Goal: Task Accomplishment & Management: Manage account settings

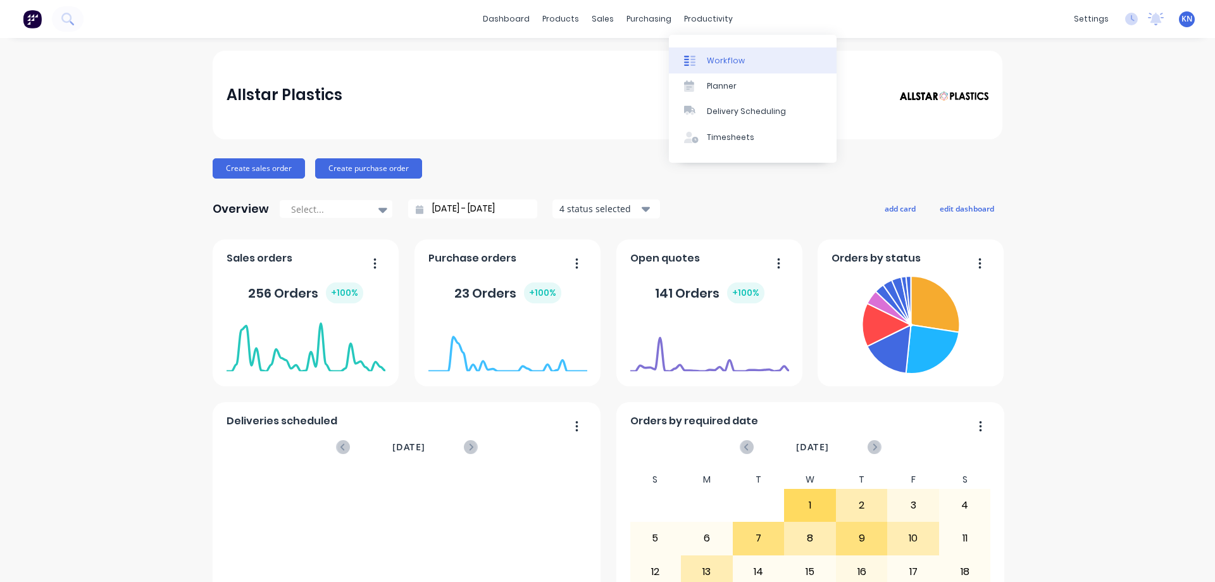
click at [723, 70] on link "Workflow" at bounding box center [753, 59] width 168 height 25
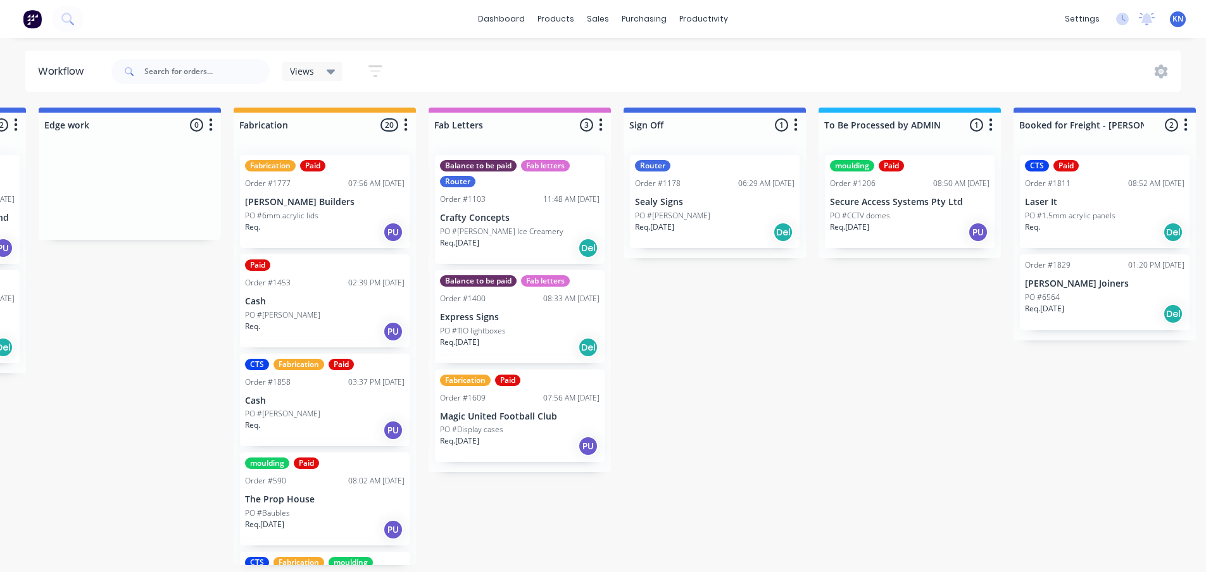
scroll to position [0, 1371]
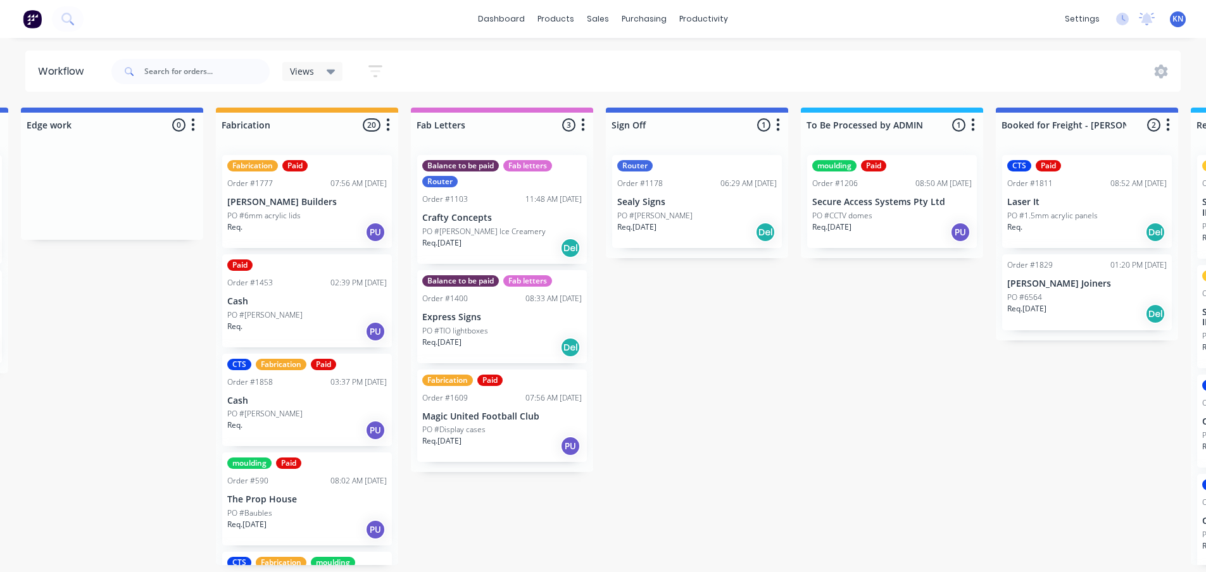
click at [882, 222] on div "Req. 20/08/25 PU" at bounding box center [891, 233] width 159 height 22
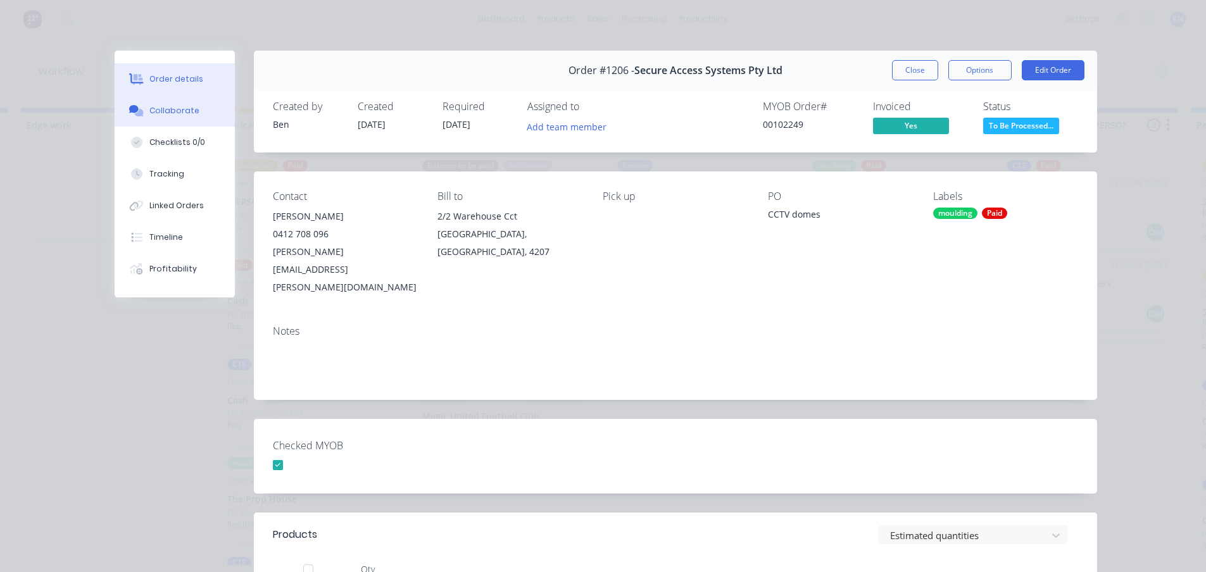
click at [181, 109] on div "Collaborate" at bounding box center [174, 110] width 50 height 11
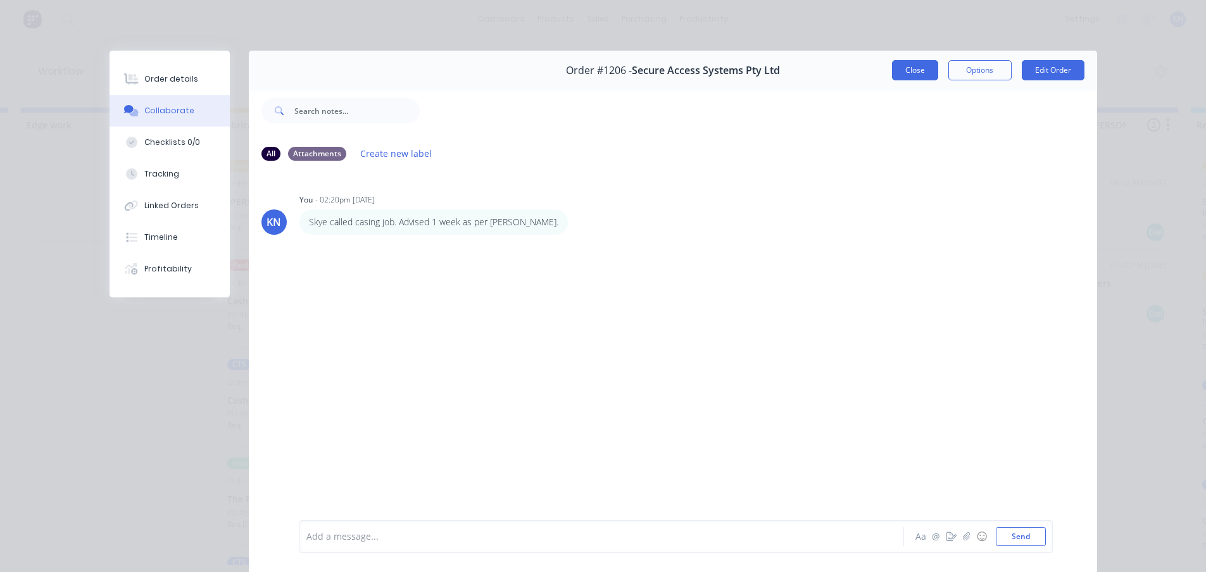
click at [892, 73] on button "Close" at bounding box center [915, 70] width 46 height 20
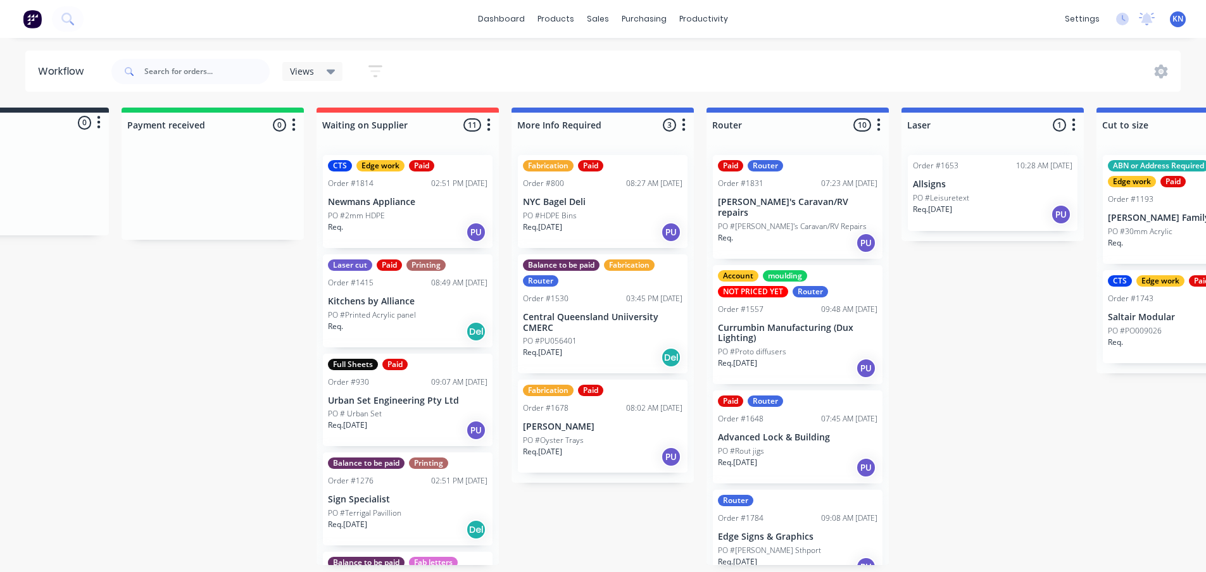
scroll to position [0, 0]
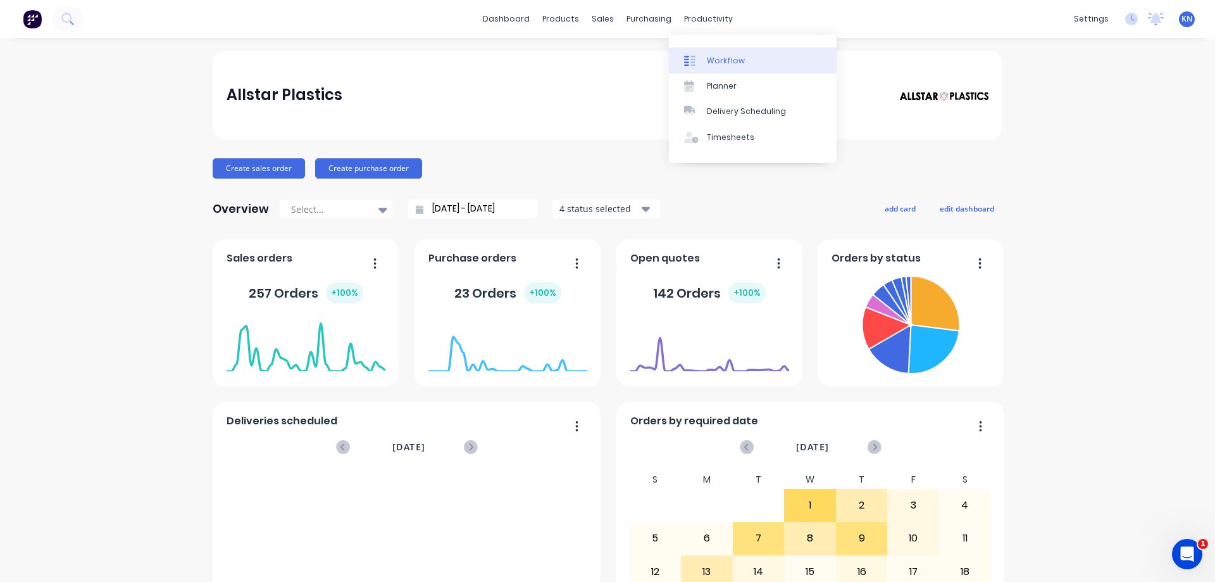
click at [740, 59] on div "Workflow" at bounding box center [726, 60] width 38 height 11
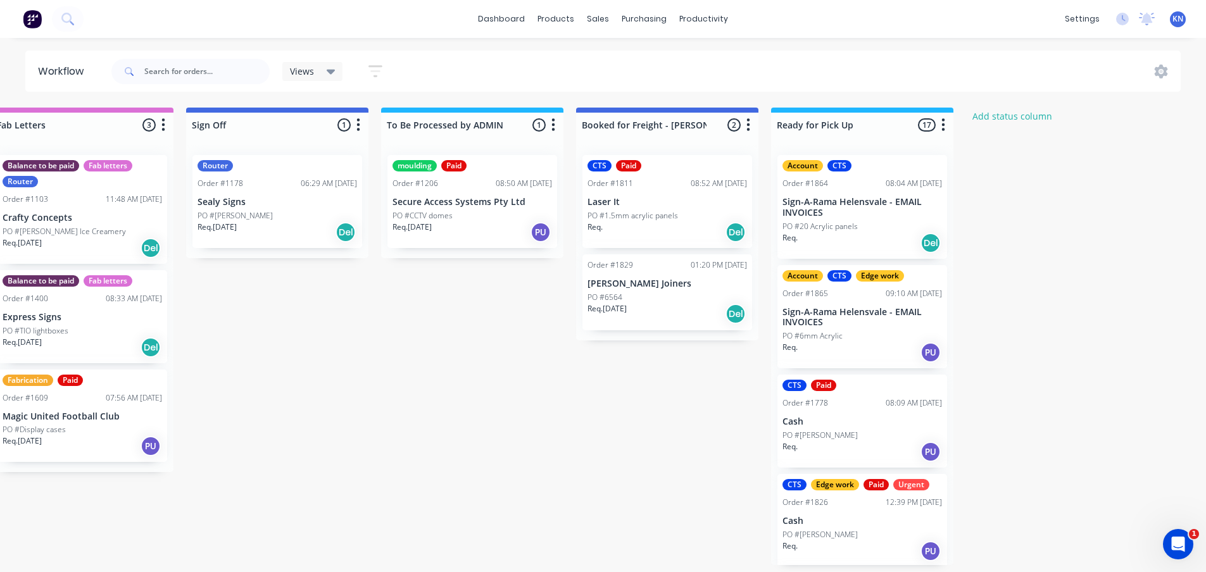
scroll to position [3, 1818]
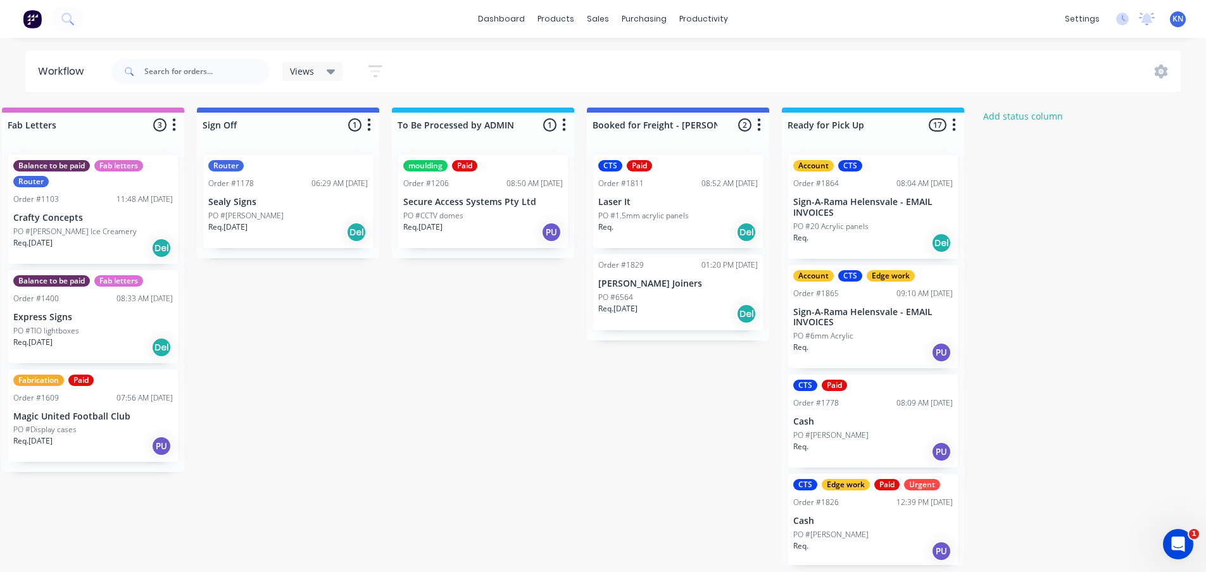
scroll to position [0, 1823]
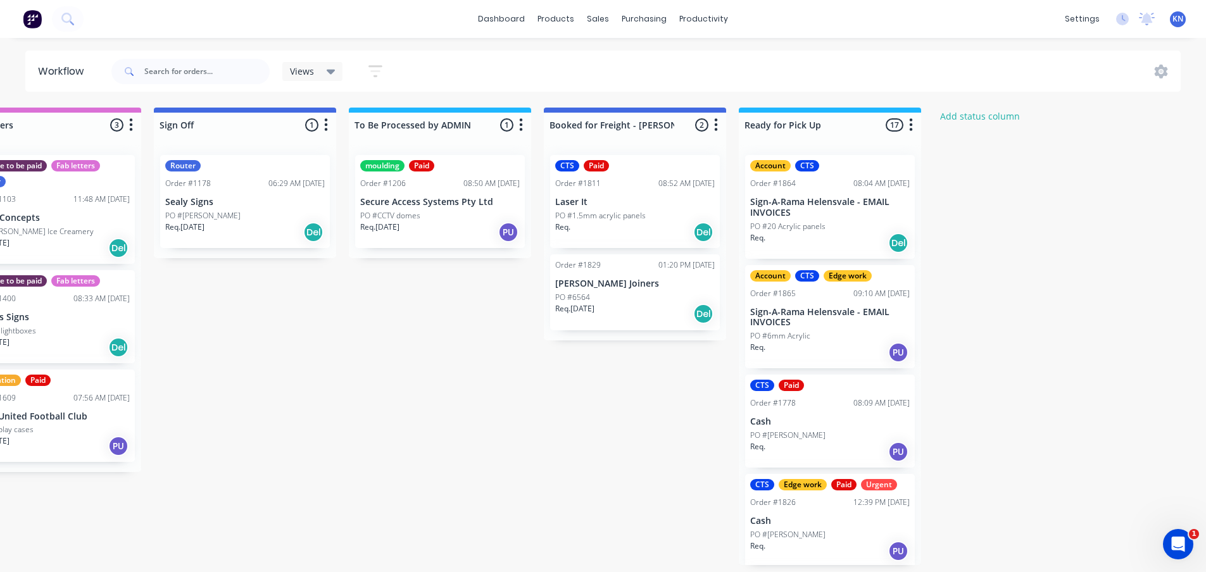
drag, startPoint x: 943, startPoint y: 572, endPoint x: 4, endPoint y: 13, distance: 1093.2
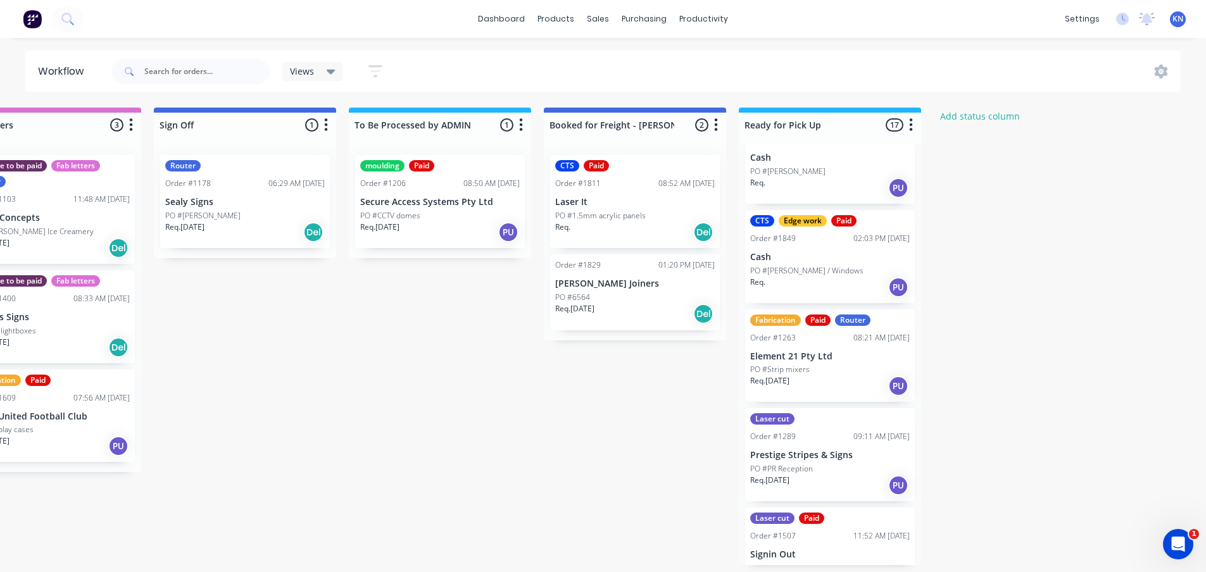
scroll to position [380, 0]
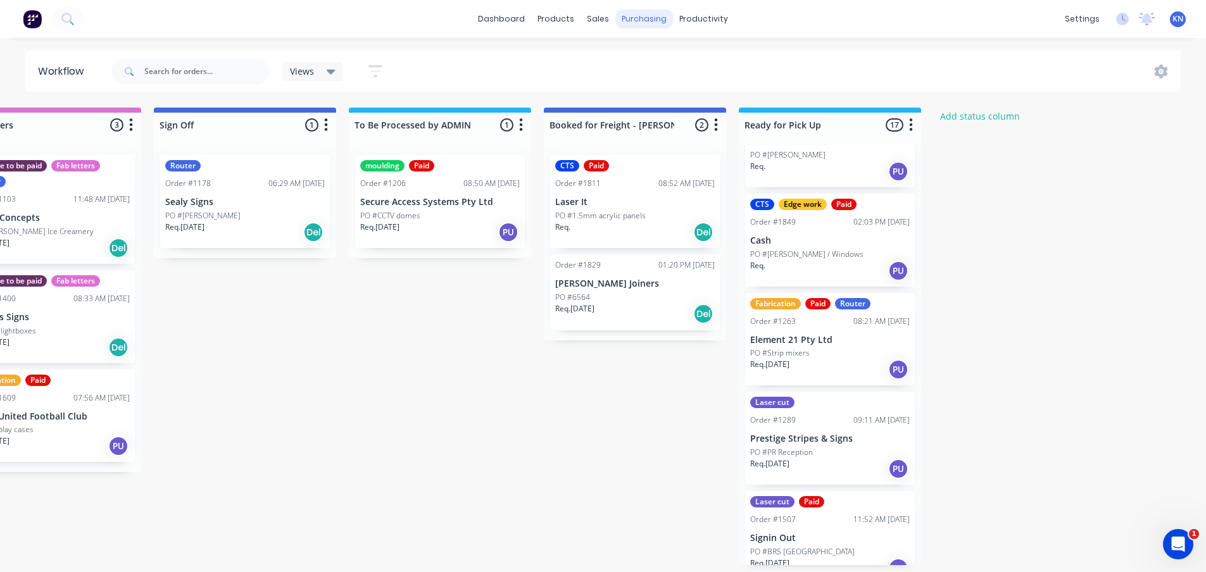
click at [643, 16] on div "purchasing" at bounding box center [644, 18] width 58 height 19
click at [687, 63] on div "Purchase Orders" at bounding box center [684, 60] width 67 height 11
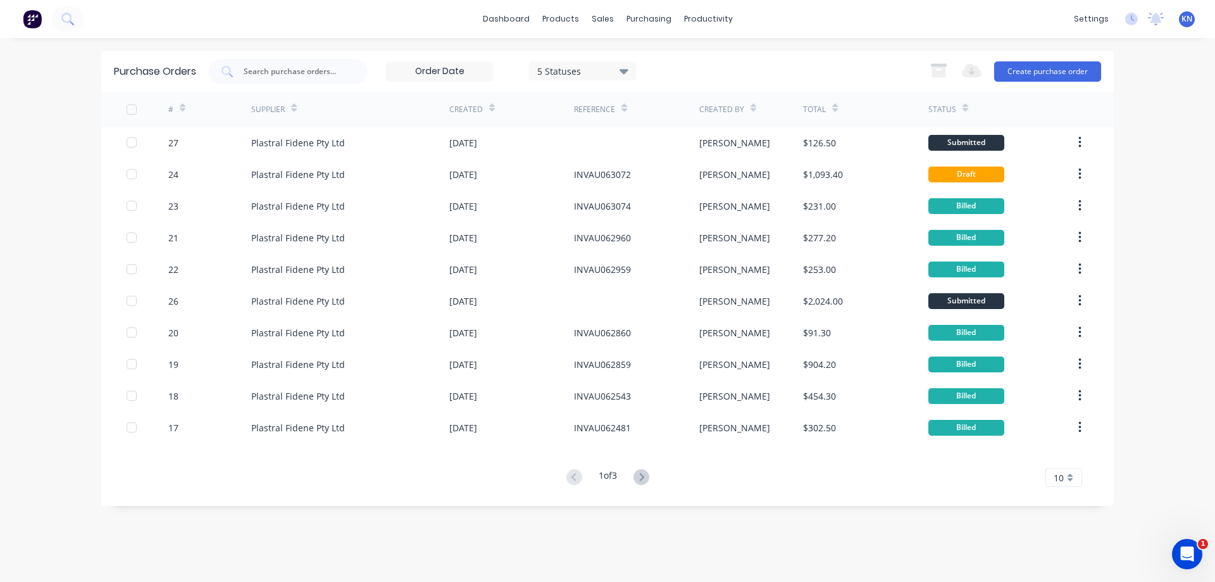
click at [1149, 169] on div "dashboard products sales purchasing productivity dashboard products Product Cat…" at bounding box center [607, 291] width 1215 height 582
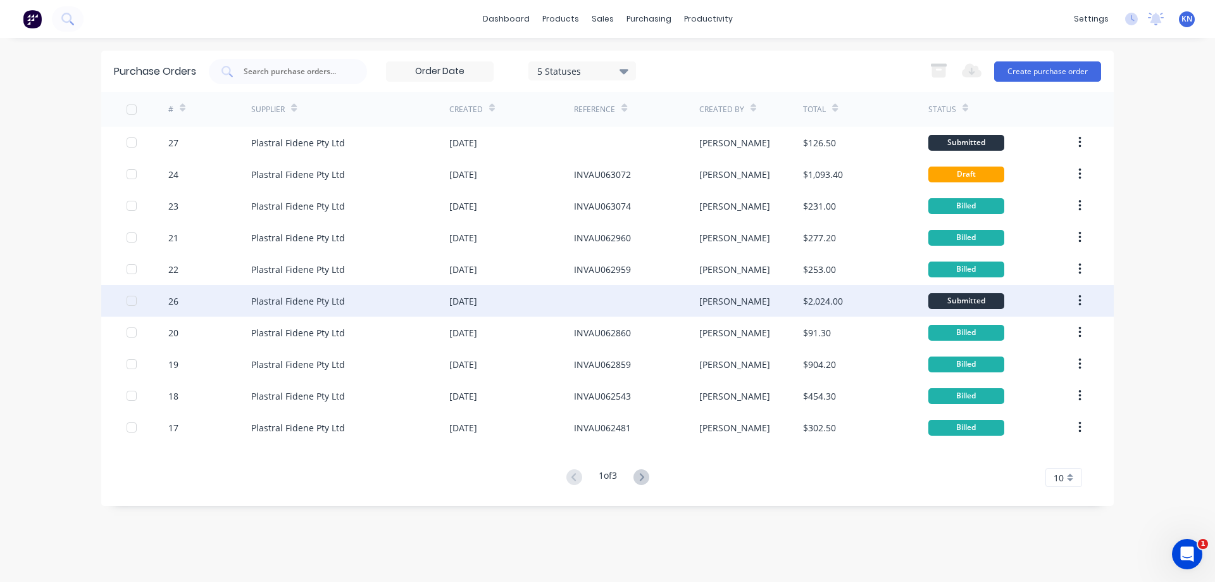
click at [285, 301] on div "Plastral Fidene Pty Ltd" at bounding box center [298, 300] width 94 height 13
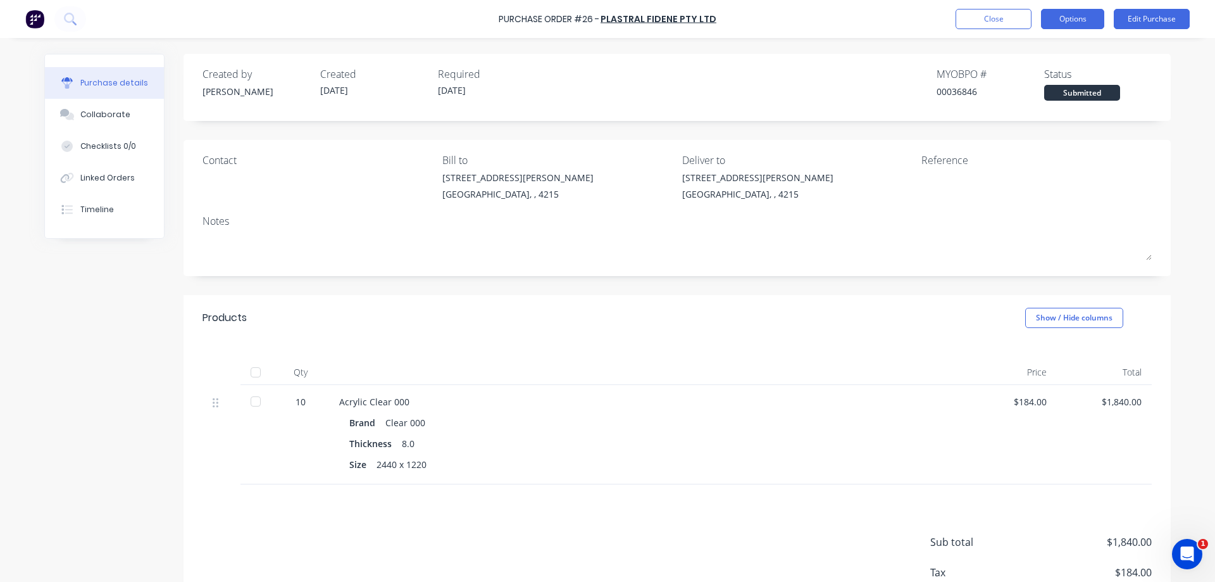
click at [1072, 11] on button "Options" at bounding box center [1072, 19] width 63 height 20
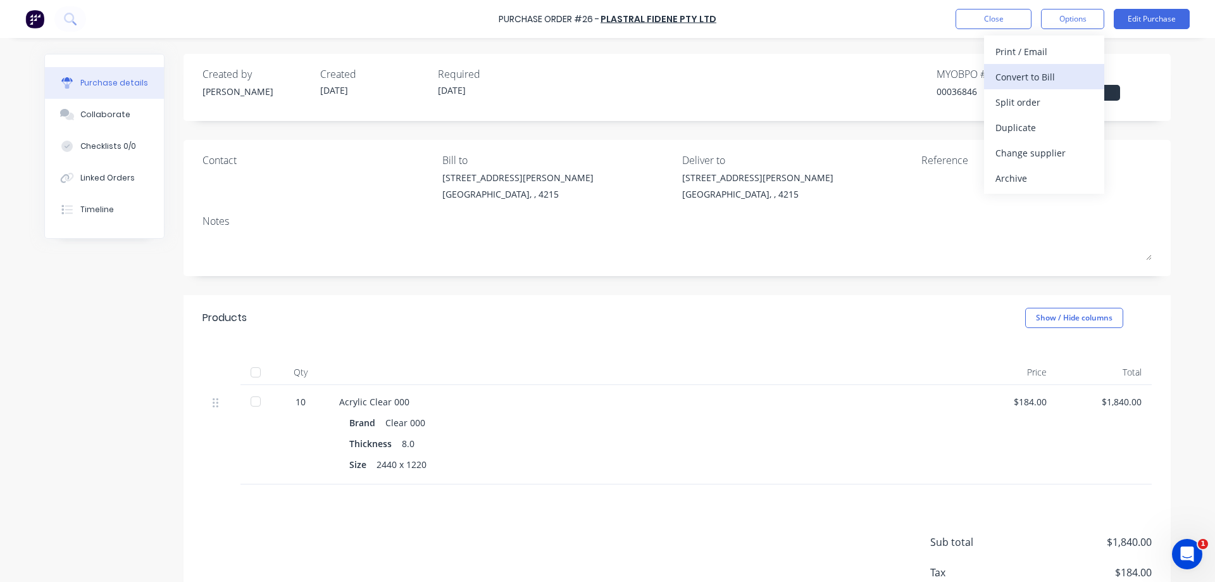
click at [1038, 80] on div "Convert to Bill" at bounding box center [1044, 77] width 97 height 18
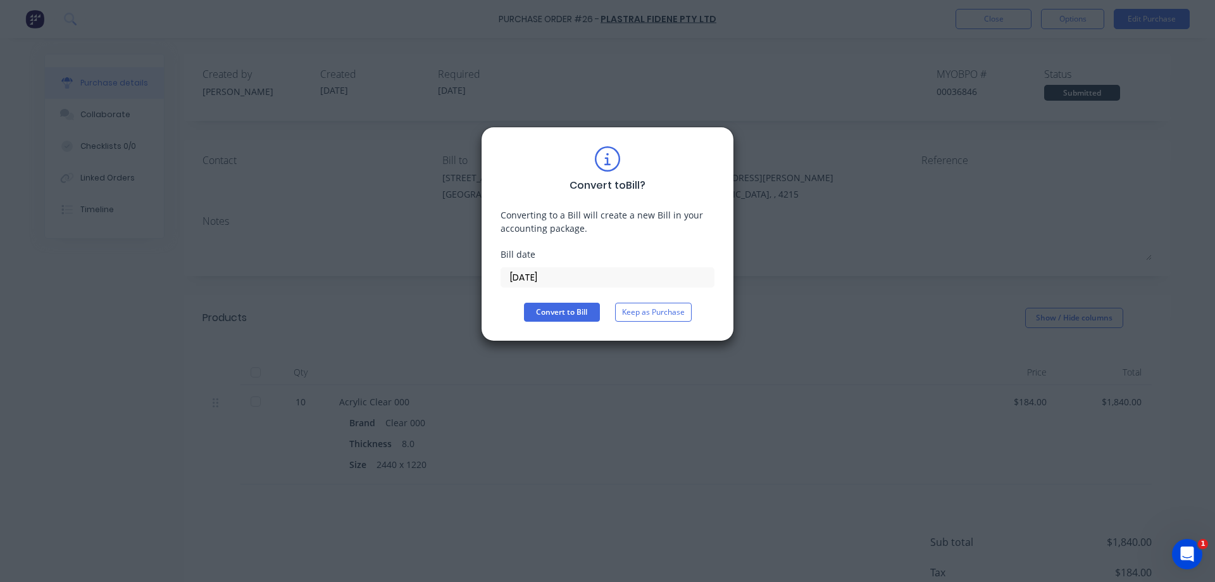
drag, startPoint x: 591, startPoint y: 275, endPoint x: 482, endPoint y: 265, distance: 109.3
click at [482, 265] on div "Convert to Bill ? Converting to a Bill will create a new Bill in your accountin…" at bounding box center [607, 234] width 253 height 215
click at [516, 273] on input "[DATE]" at bounding box center [607, 277] width 213 height 19
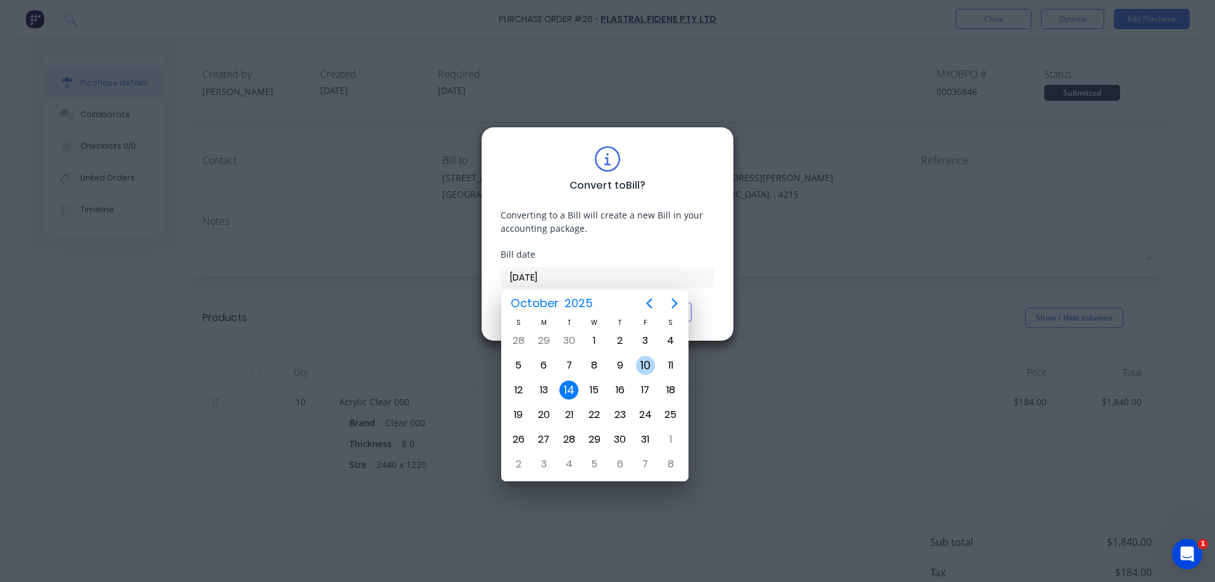
click at [648, 359] on div "10" at bounding box center [645, 365] width 19 height 19
type input "[DATE]"
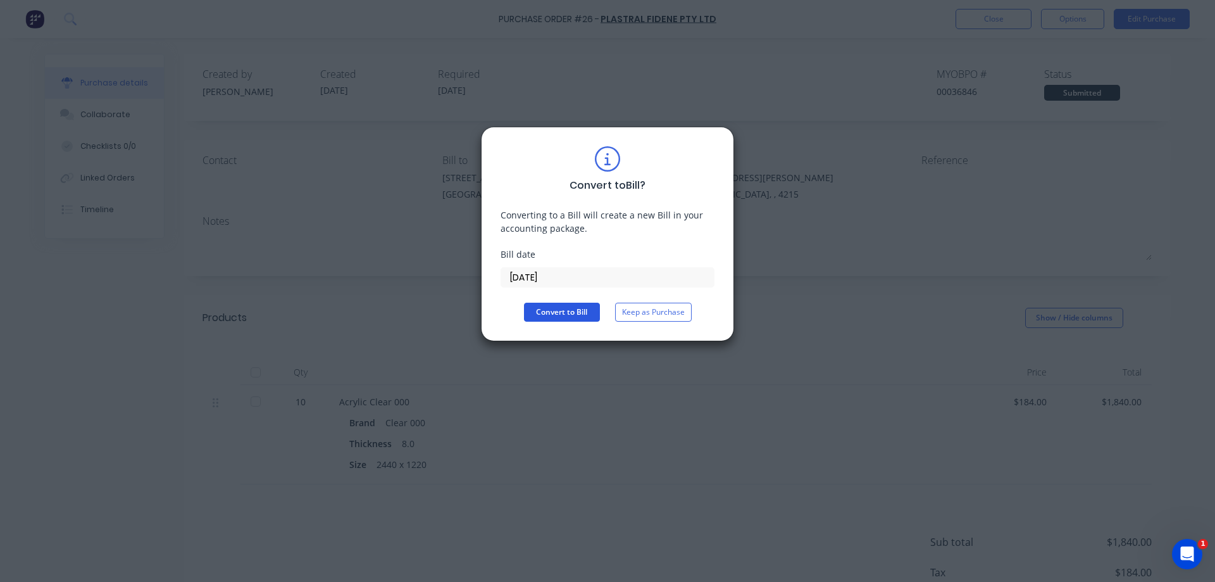
click at [563, 310] on button "Convert to Bill" at bounding box center [562, 312] width 76 height 19
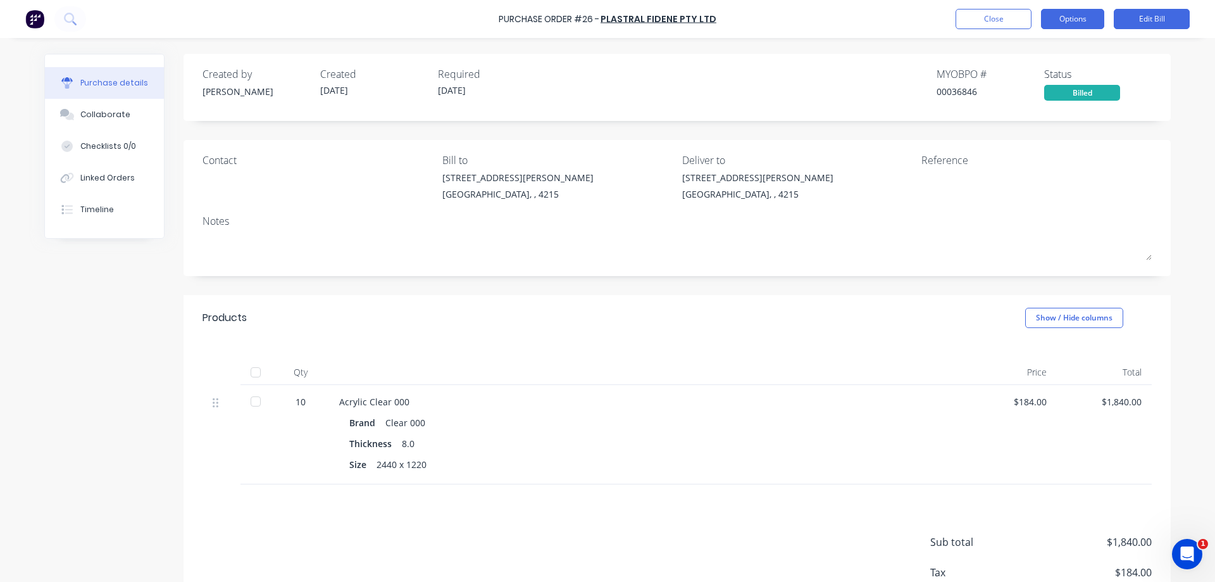
click at [1077, 27] on button "Options" at bounding box center [1072, 19] width 63 height 20
click at [669, 318] on div "Products Show / Hide columns" at bounding box center [677, 318] width 987 height 46
click at [1138, 22] on button "Edit Bill" at bounding box center [1152, 19] width 76 height 20
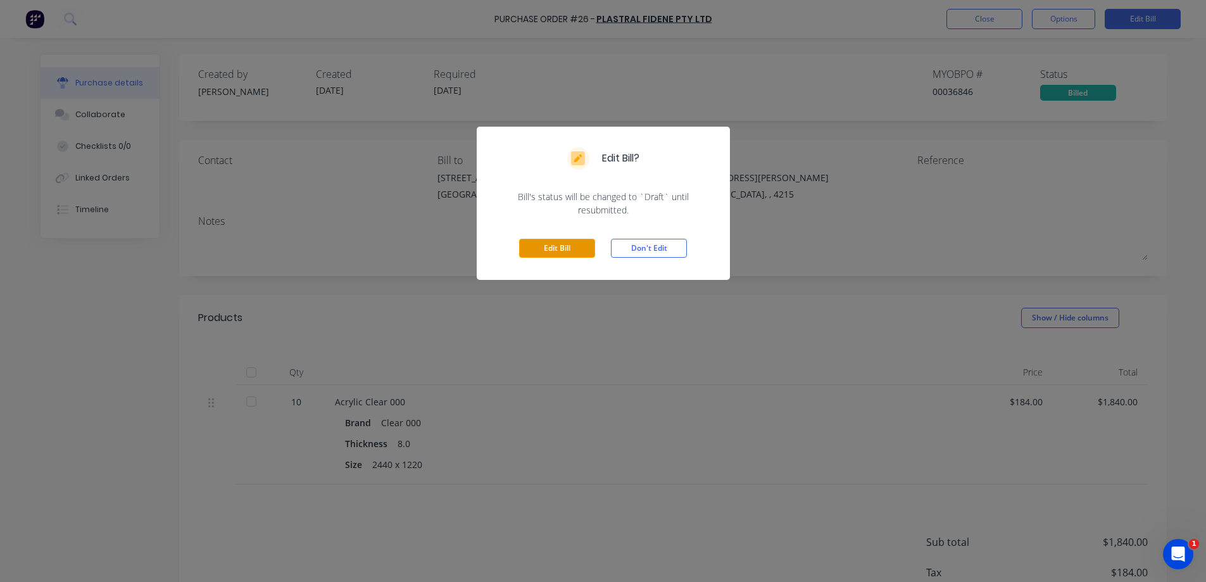
click at [547, 249] on button "Edit Bill" at bounding box center [557, 248] width 76 height 19
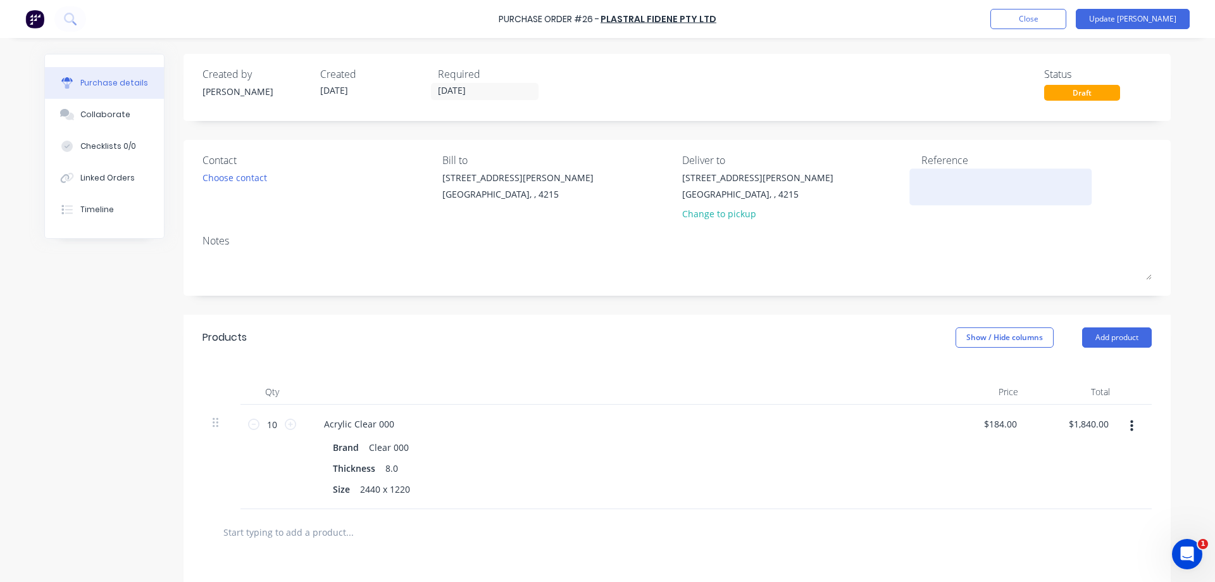
click at [937, 183] on textarea at bounding box center [1000, 185] width 158 height 28
type textarea "INVAU06338"
type textarea "x"
type textarea "INVAU063383"
type textarea "x"
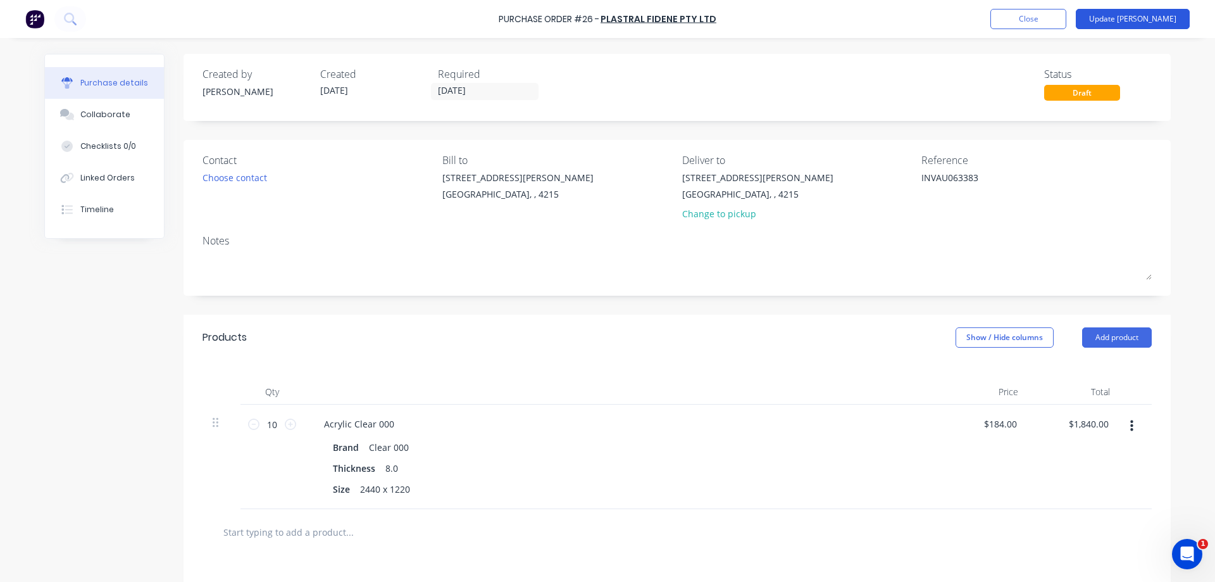
type textarea "INVAU063383"
click at [1163, 16] on button "Update Bill" at bounding box center [1133, 19] width 114 height 20
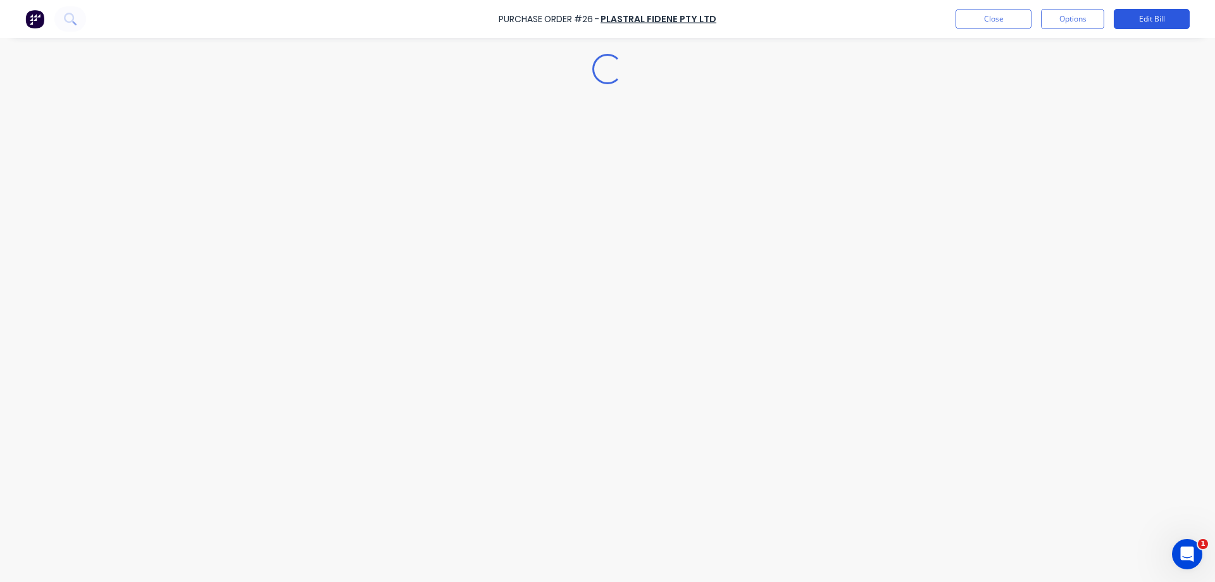
type textarea "x"
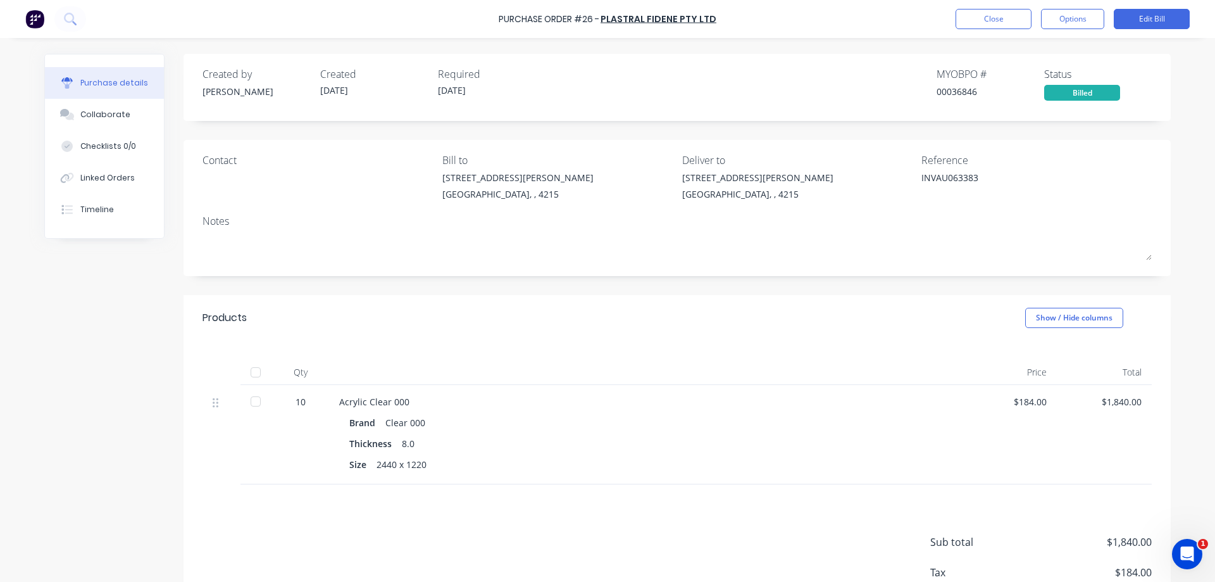
click at [797, 29] on div "Purchase Order #26 - Plastral Fidene Pty Ltd Close Options Edit Bill" at bounding box center [607, 19] width 1215 height 38
click at [1020, 20] on button "Close" at bounding box center [994, 19] width 76 height 20
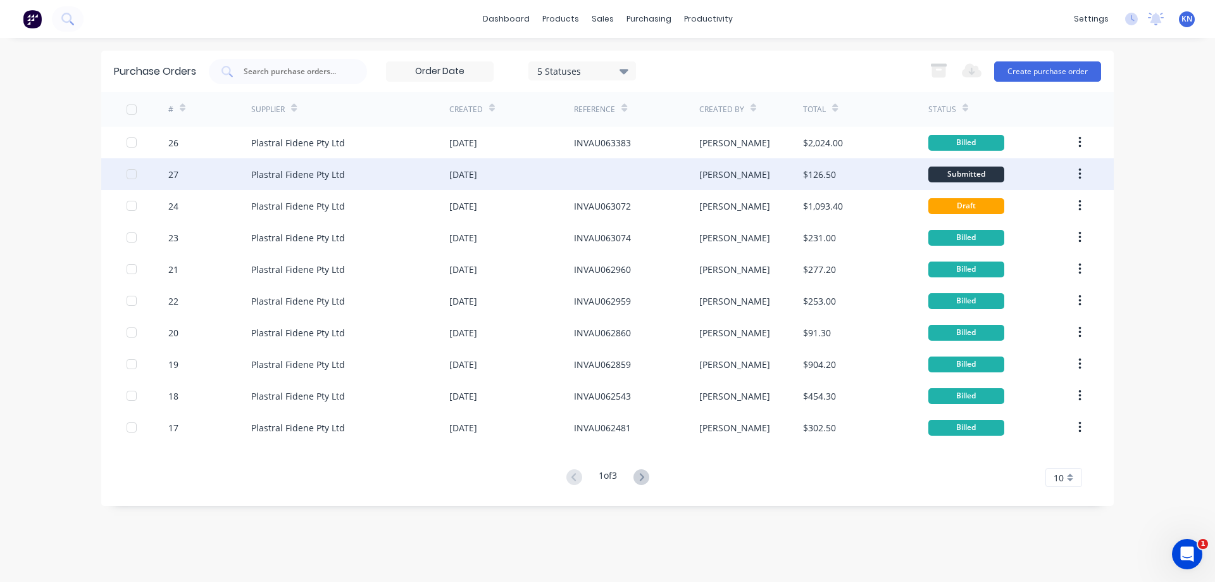
click at [609, 178] on div at bounding box center [636, 174] width 125 height 32
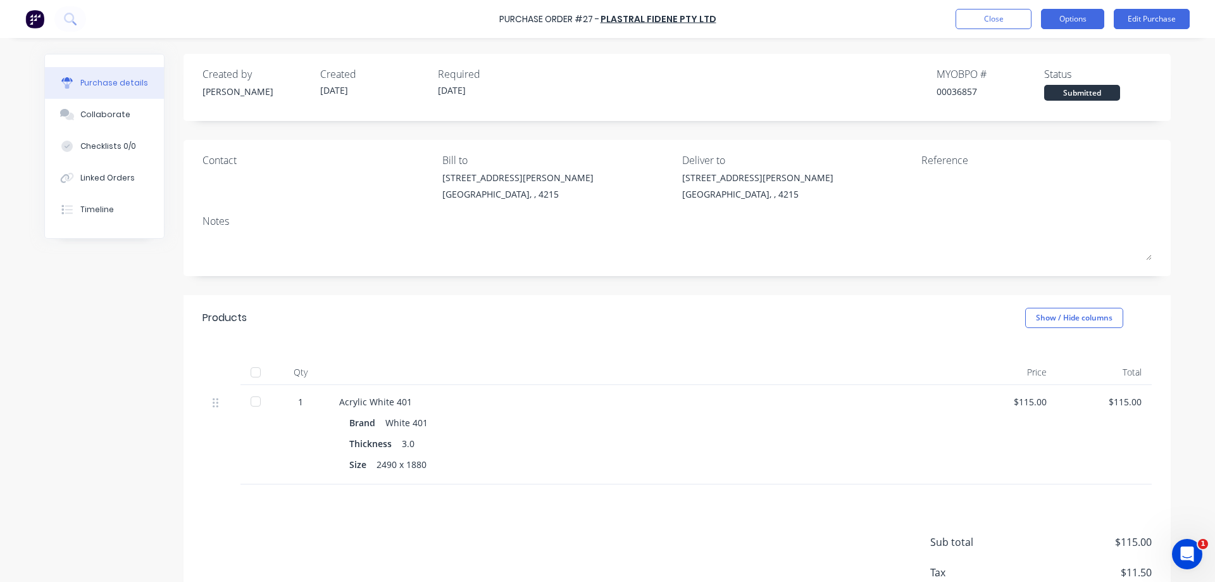
click at [1086, 22] on button "Options" at bounding box center [1072, 19] width 63 height 20
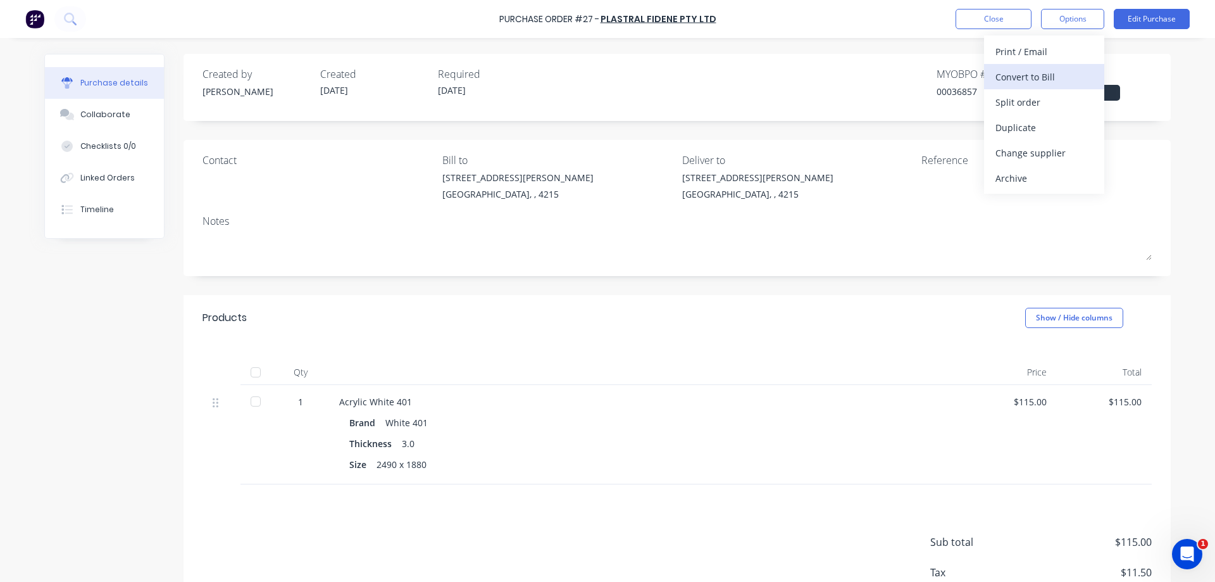
click at [1037, 76] on div "Convert to Bill" at bounding box center [1044, 77] width 97 height 18
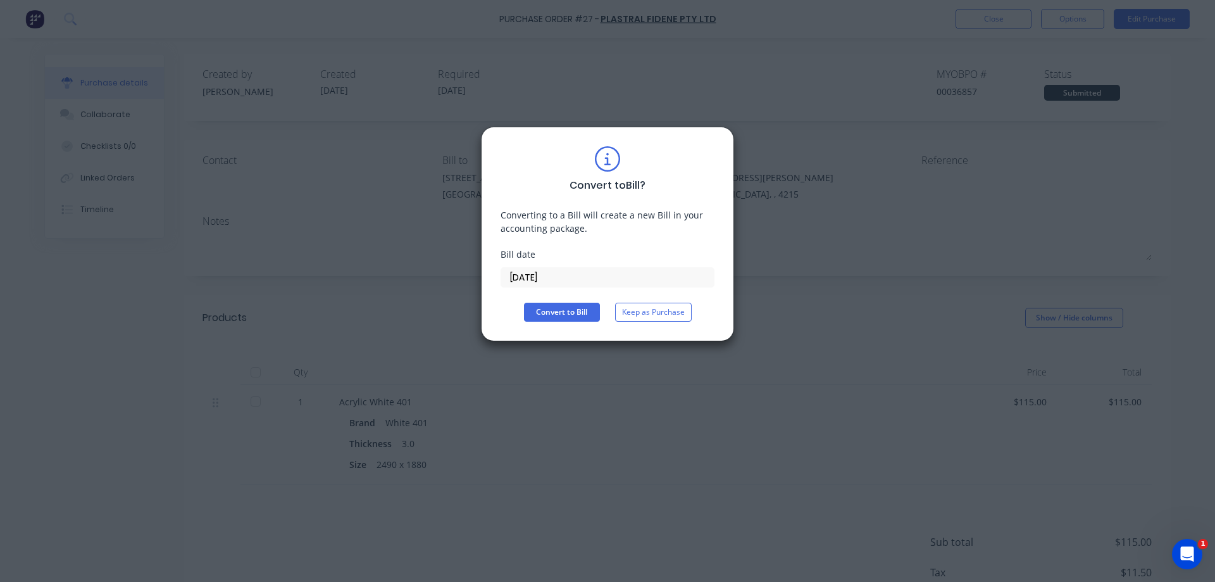
click at [521, 277] on input "[DATE]" at bounding box center [607, 277] width 213 height 19
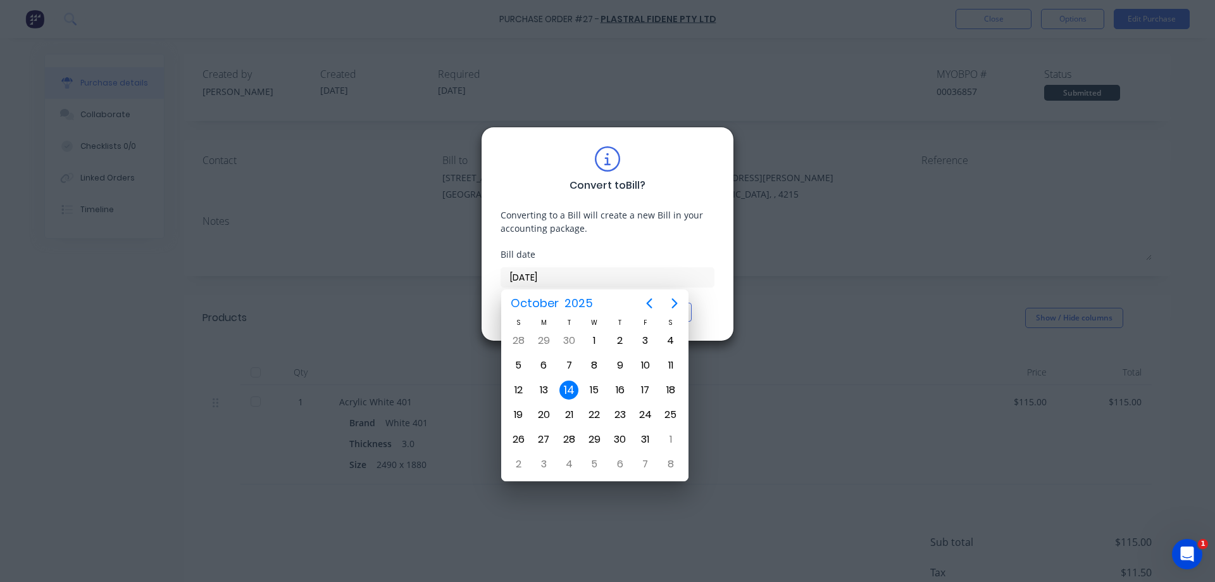
drag, startPoint x: 520, startPoint y: 277, endPoint x: 484, endPoint y: 271, distance: 36.0
click at [484, 271] on div "Convert to Bill ? Converting to a Bill will create a new Bill in your accountin…" at bounding box center [607, 234] width 253 height 215
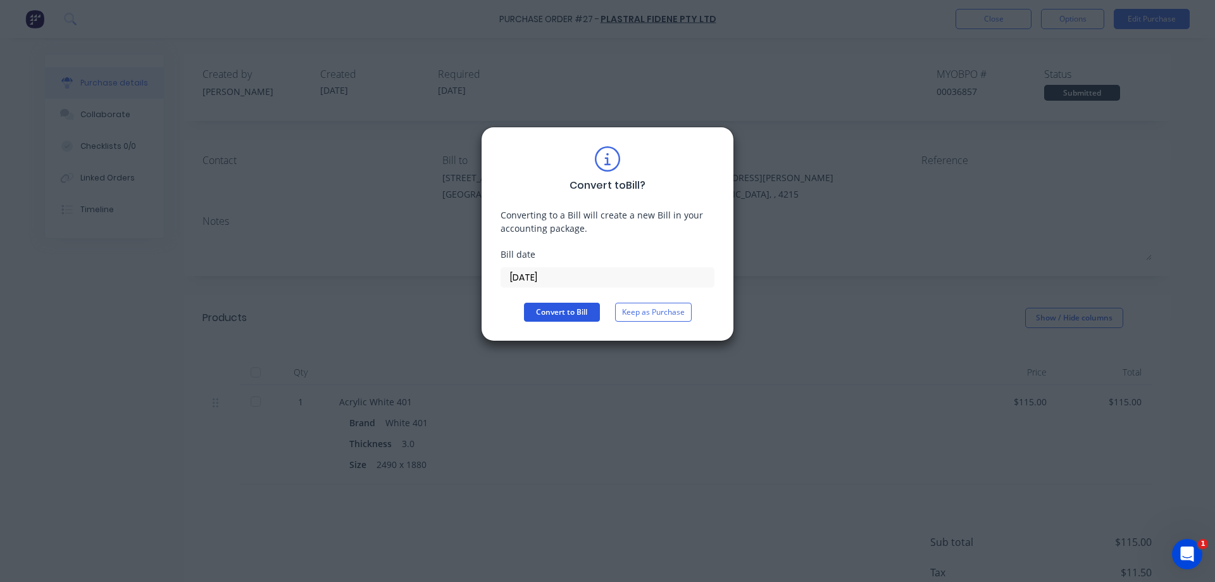
type input "[DATE]"
click at [558, 305] on button "Convert to Bill" at bounding box center [562, 312] width 76 height 19
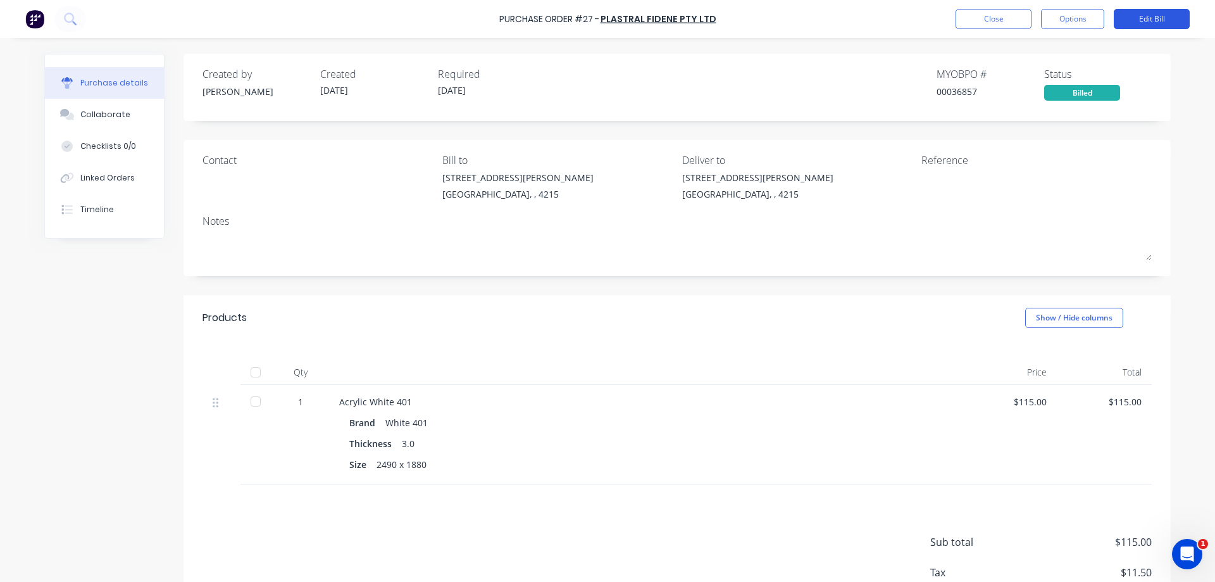
click at [1174, 15] on button "Edit Bill" at bounding box center [1152, 19] width 76 height 20
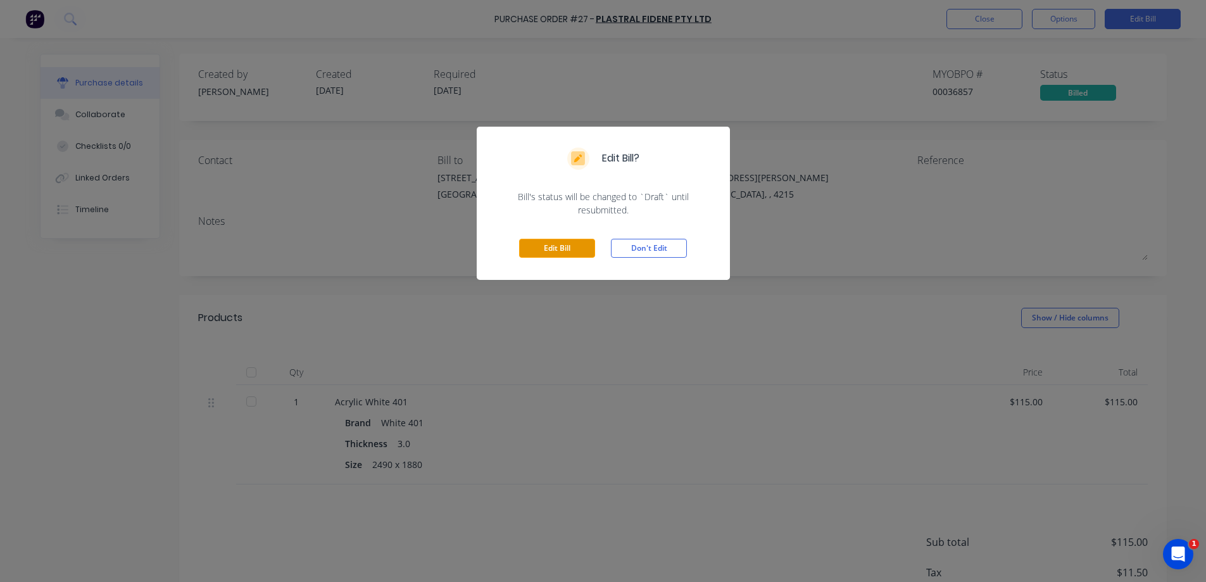
click at [563, 256] on button "Edit Bill" at bounding box center [557, 248] width 76 height 19
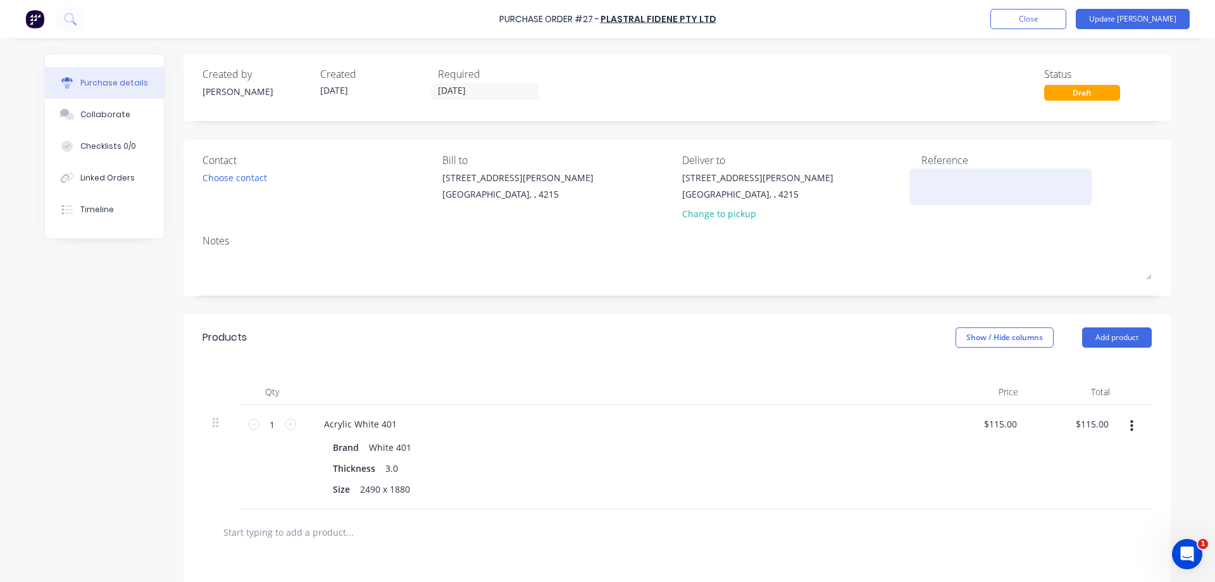
click at [937, 172] on textarea at bounding box center [1000, 185] width 158 height 28
type textarea "INVAU06338"
type textarea "x"
type textarea "INVAU063384"
type textarea "x"
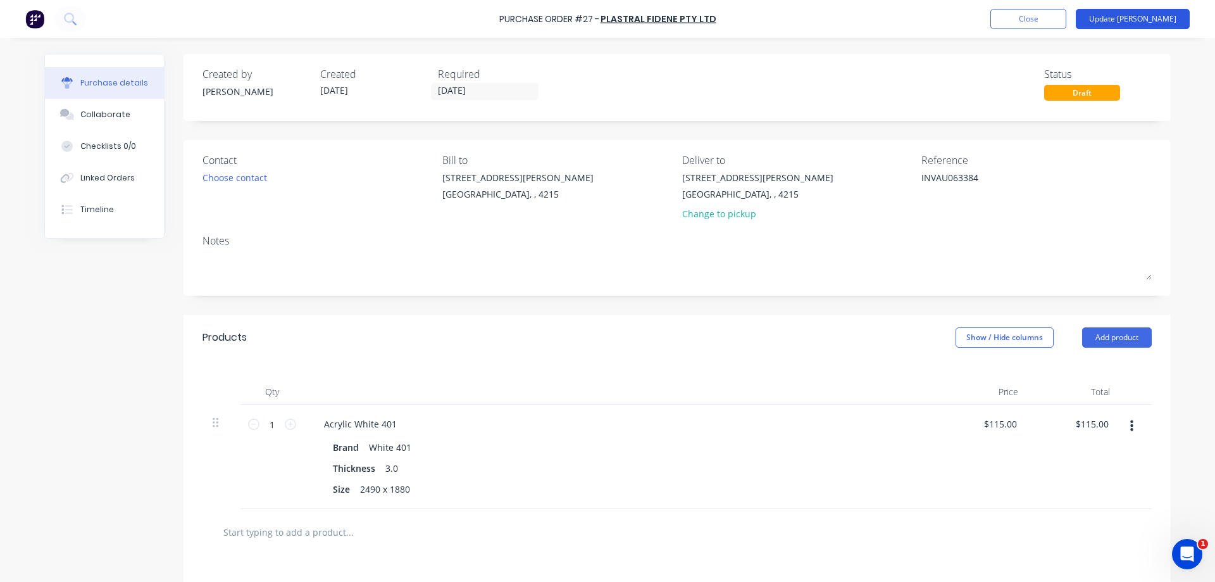
type textarea "INVAU063384"
click at [1166, 16] on button "Update Bill" at bounding box center [1133, 19] width 114 height 20
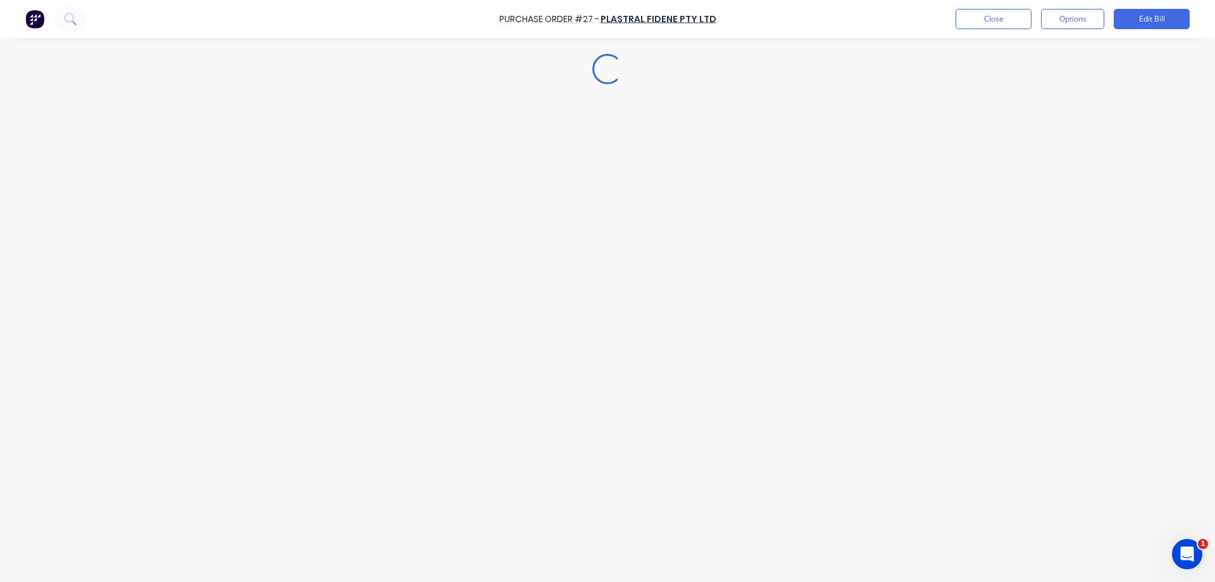
type textarea "x"
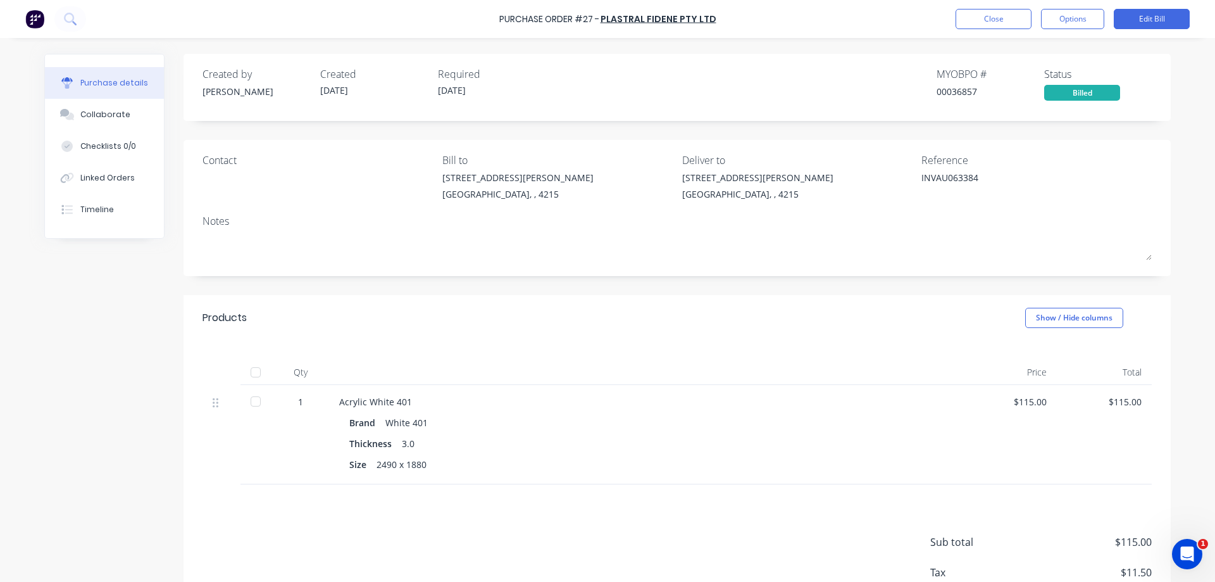
drag, startPoint x: 107, startPoint y: 386, endPoint x: 128, endPoint y: 356, distance: 37.2
click at [107, 386] on div "Created by Zandra Created 09/10/25 Required 09/10/25 MYOB PO # 00036857 Status …" at bounding box center [607, 353] width 1127 height 598
click at [41, 16] on img at bounding box center [34, 18] width 19 height 19
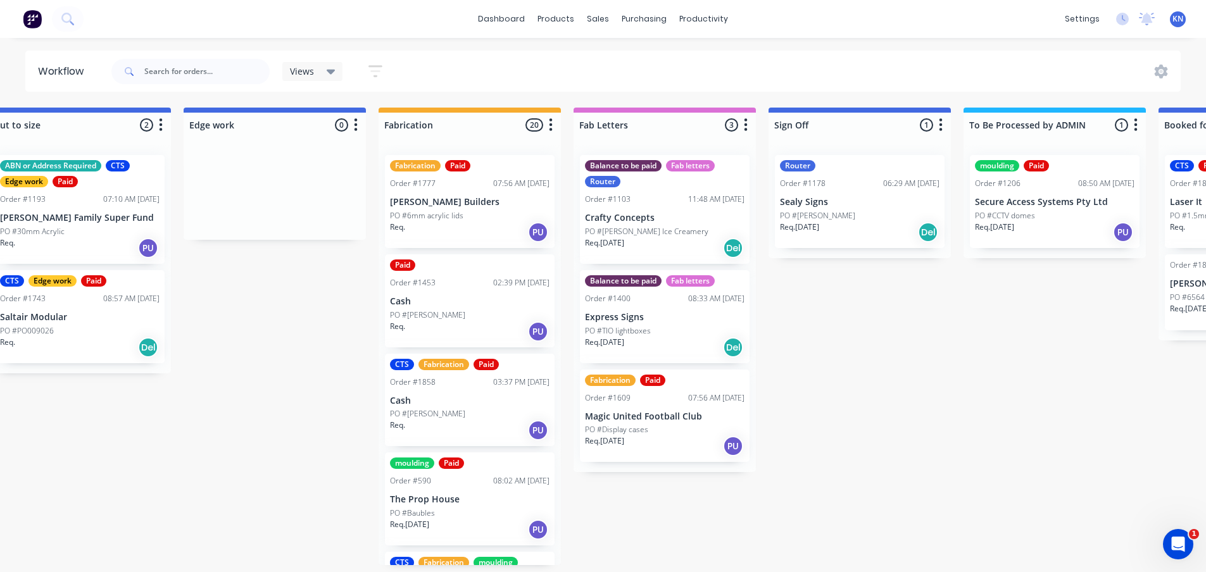
scroll to position [3, 1199]
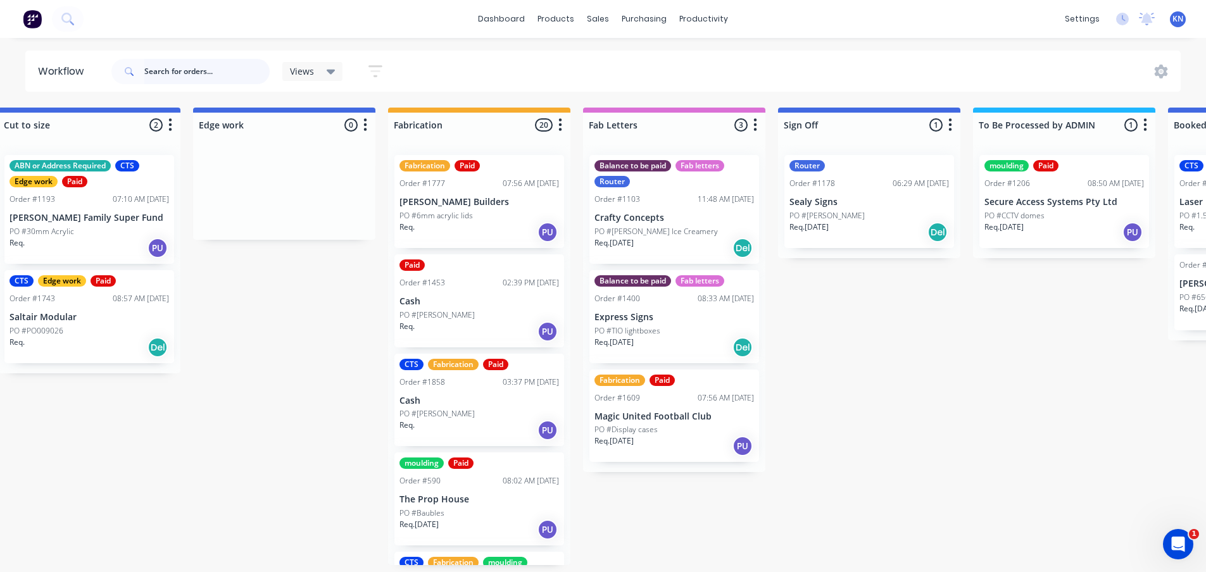
click at [196, 73] on input "text" at bounding box center [206, 71] width 125 height 25
type input "keebra"
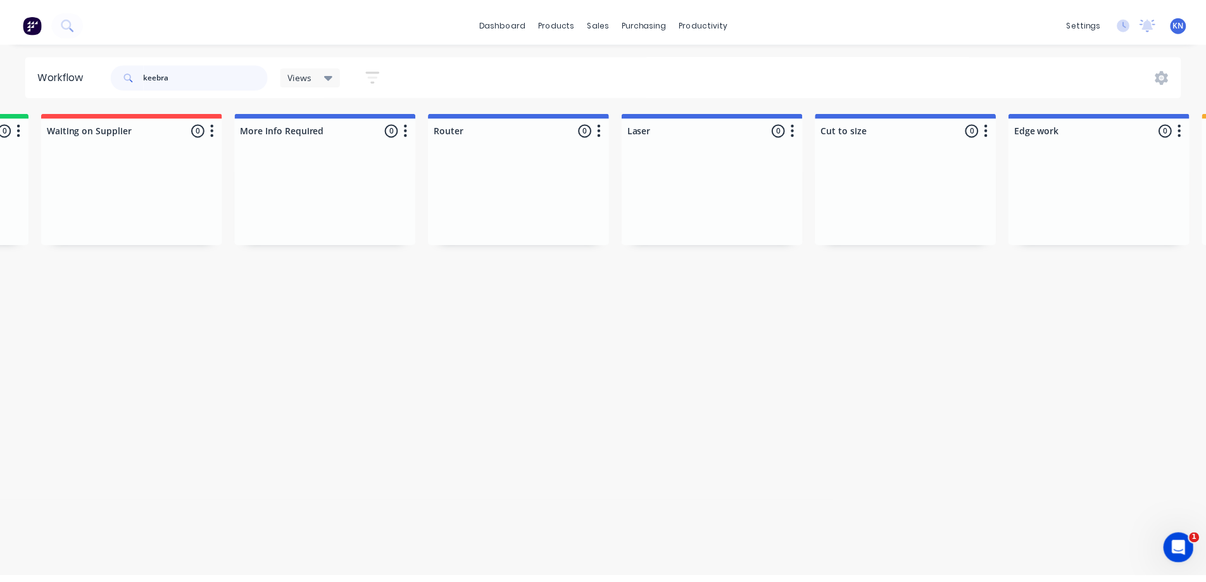
scroll to position [0, 0]
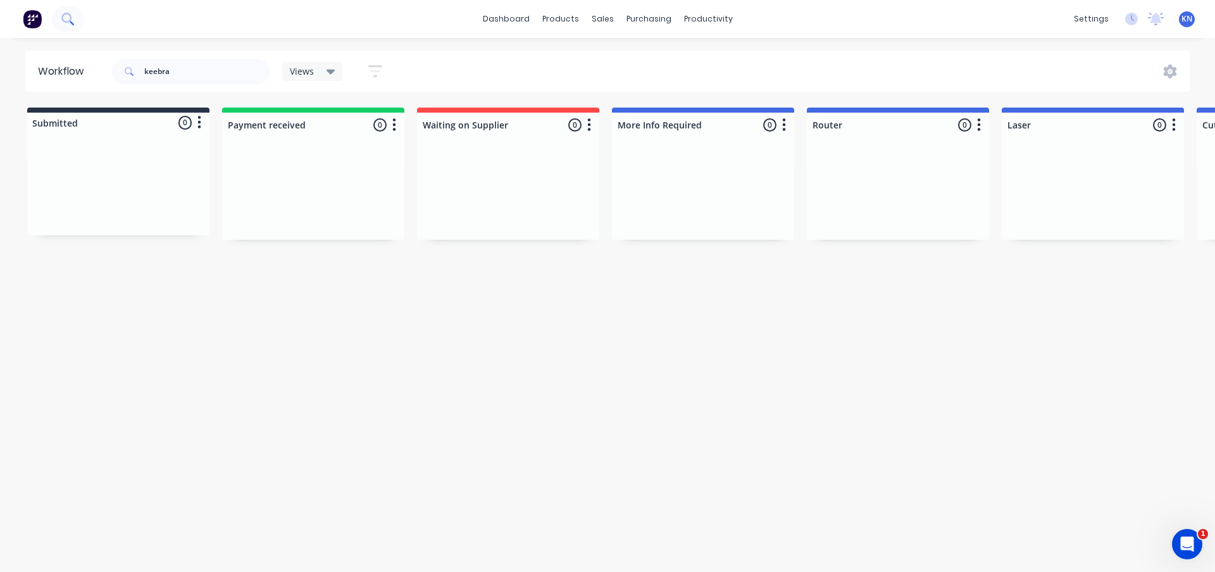
click at [63, 26] on button at bounding box center [68, 18] width 32 height 25
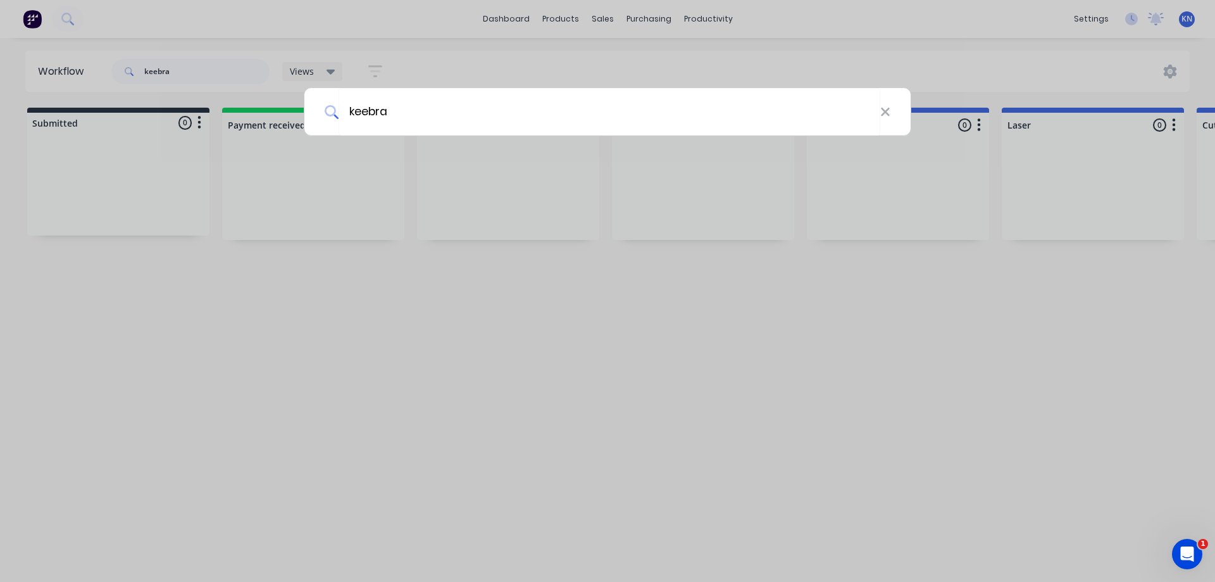
type input "keebra"
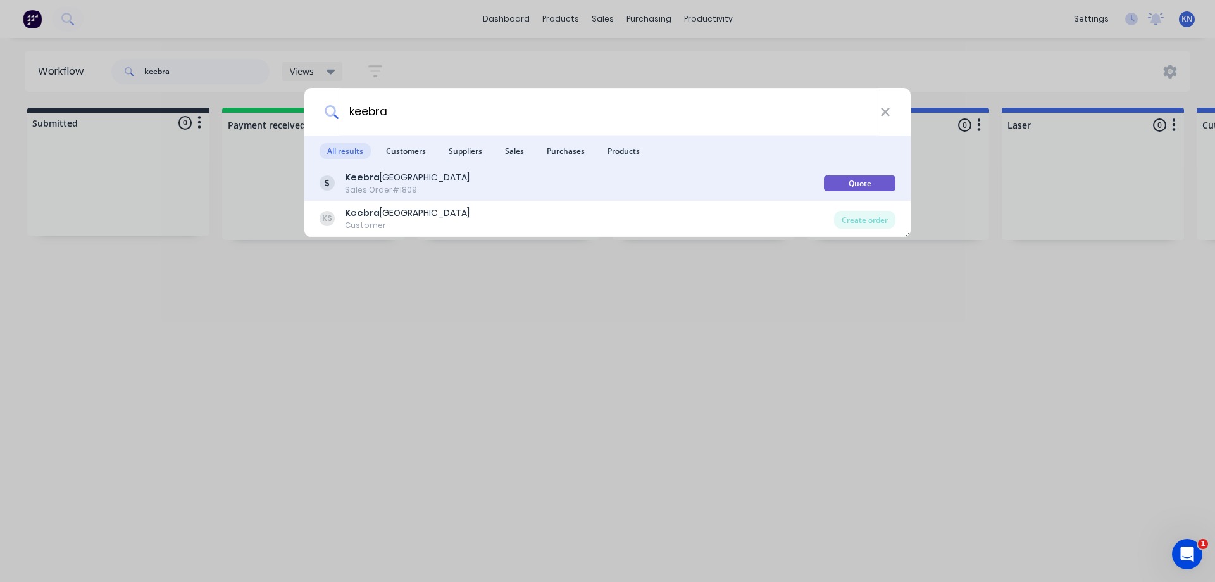
click at [525, 184] on div "Keebra Park State High School Sales Order #1809" at bounding box center [572, 183] width 504 height 25
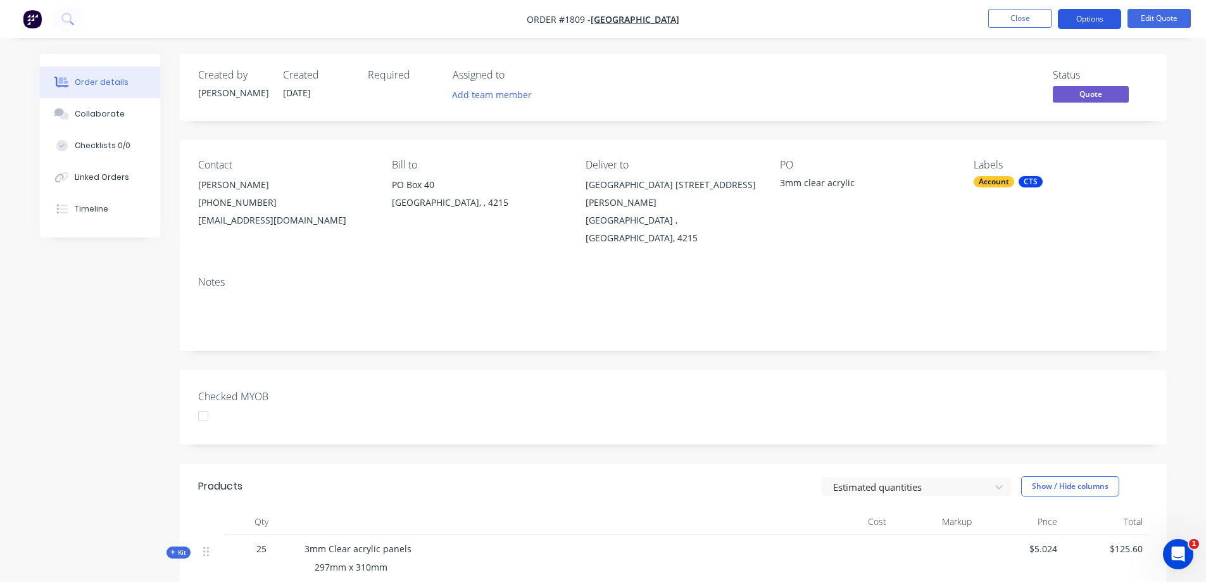
click at [1089, 15] on button "Options" at bounding box center [1089, 19] width 63 height 20
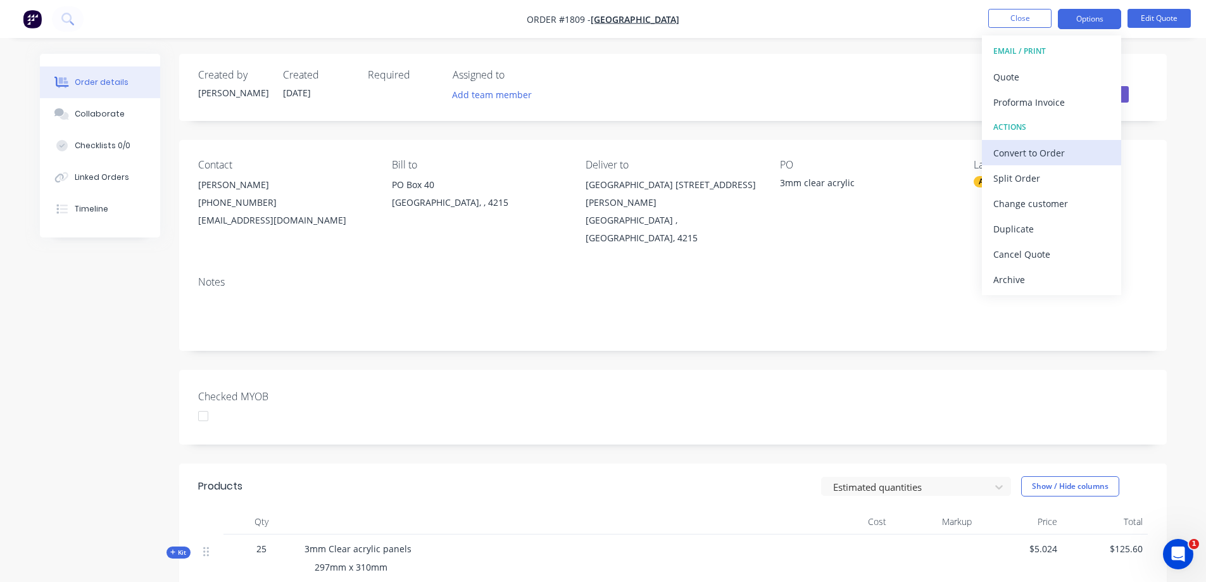
click at [1047, 163] on button "Convert to Order" at bounding box center [1051, 152] width 139 height 25
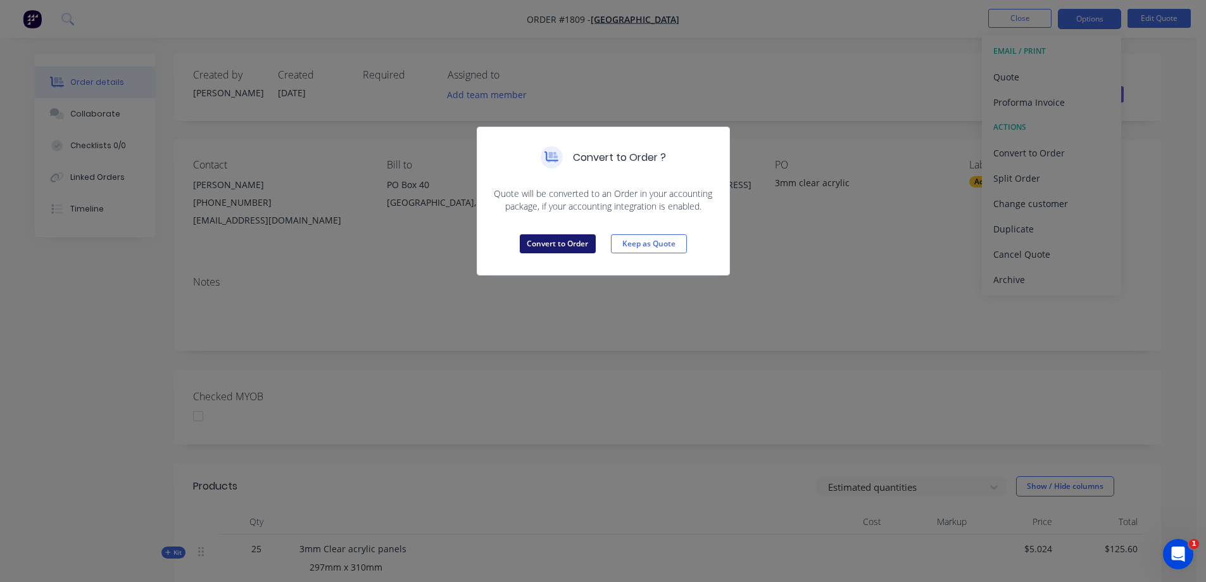
click at [555, 236] on button "Convert to Order" at bounding box center [558, 243] width 76 height 19
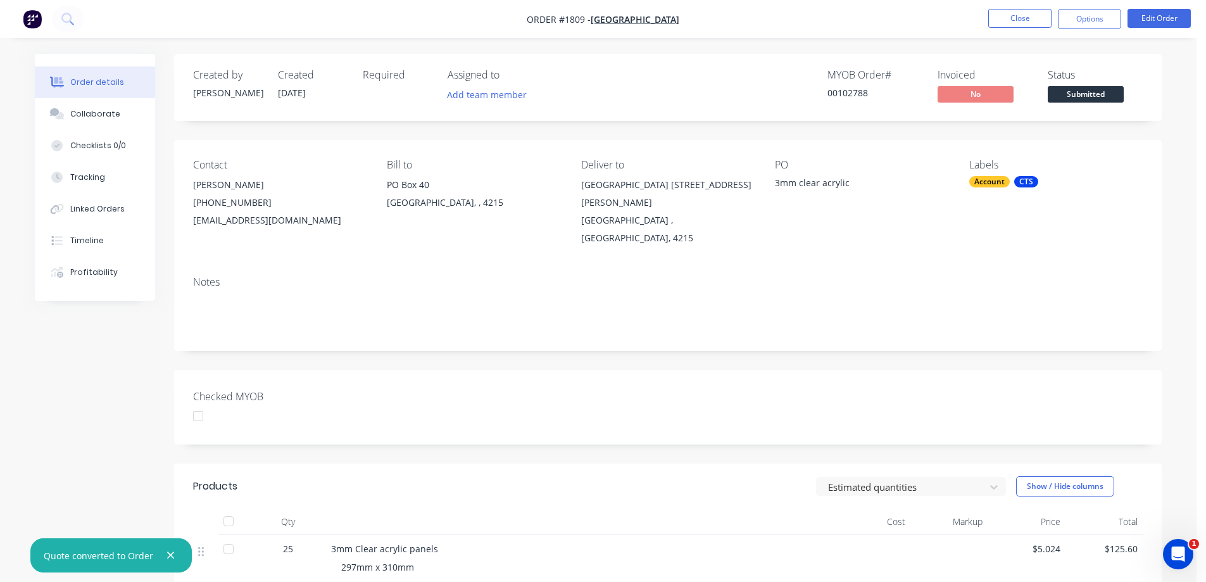
click at [1085, 89] on span "Submitted" at bounding box center [1085, 94] width 76 height 16
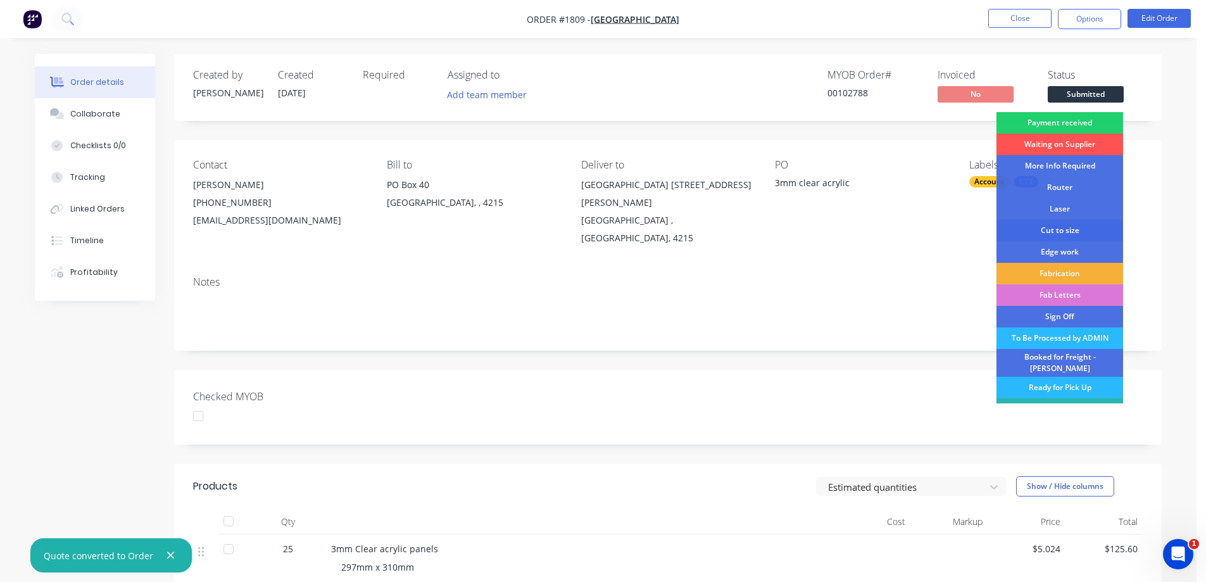
click at [1065, 231] on div "Cut to size" at bounding box center [1059, 231] width 127 height 22
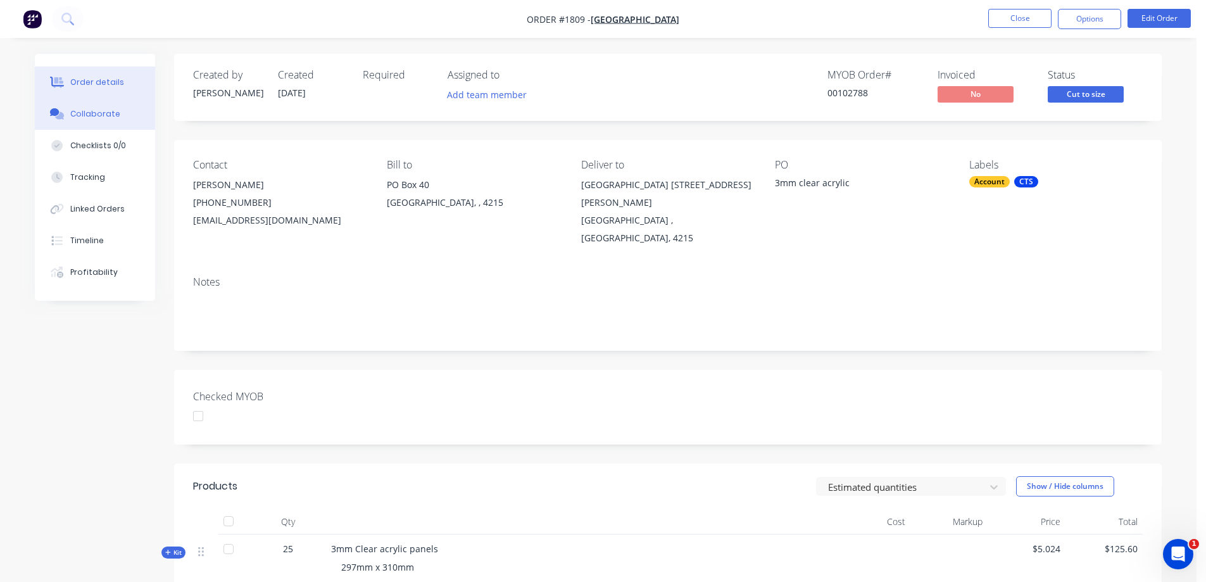
click at [88, 118] on div "Collaborate" at bounding box center [95, 113] width 50 height 11
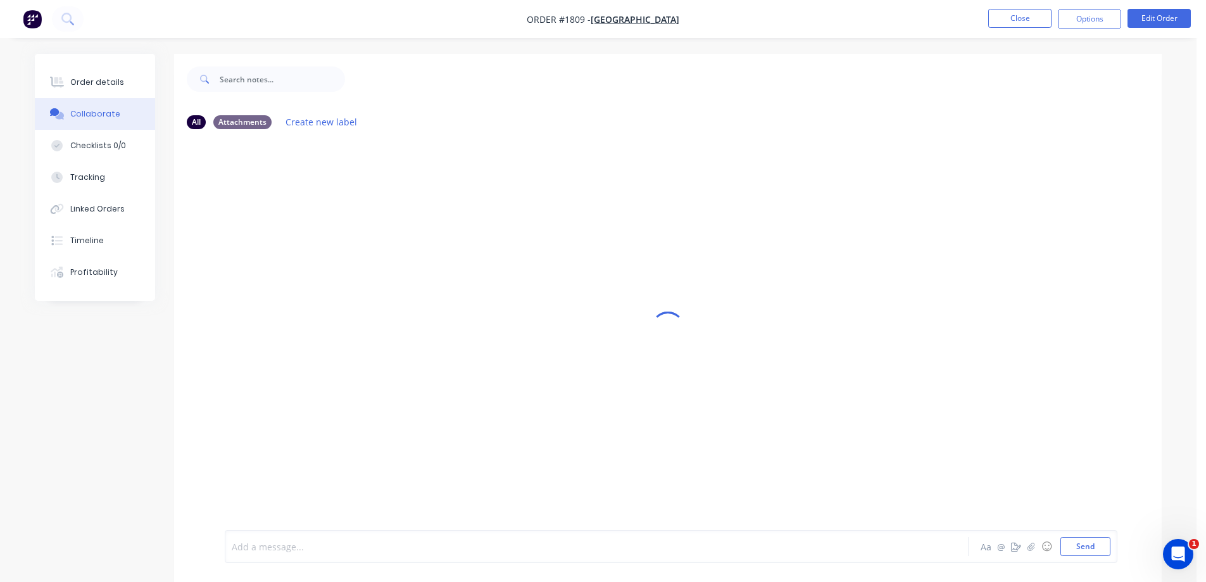
click at [389, 551] on div at bounding box center [561, 546] width 658 height 13
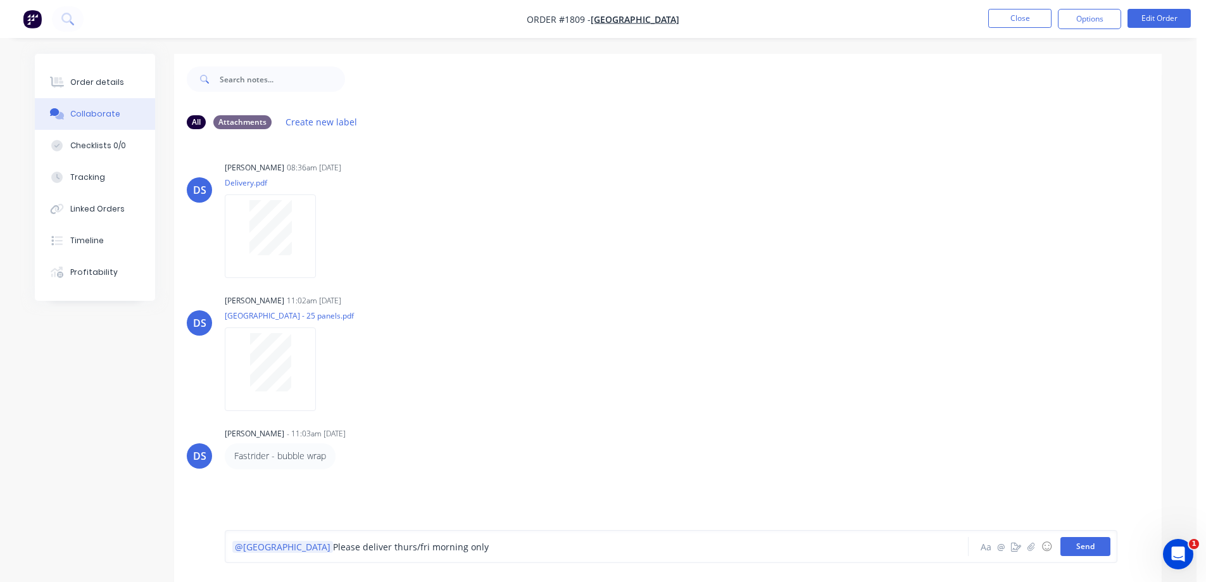
click at [1089, 555] on button "Send" at bounding box center [1085, 546] width 50 height 19
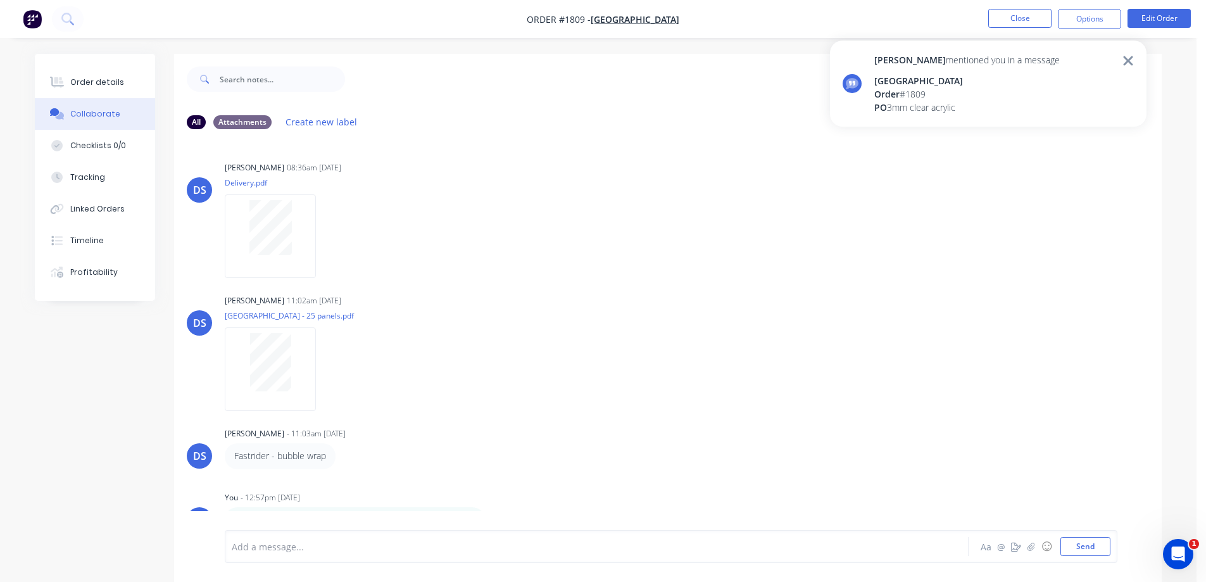
scroll to position [3, 0]
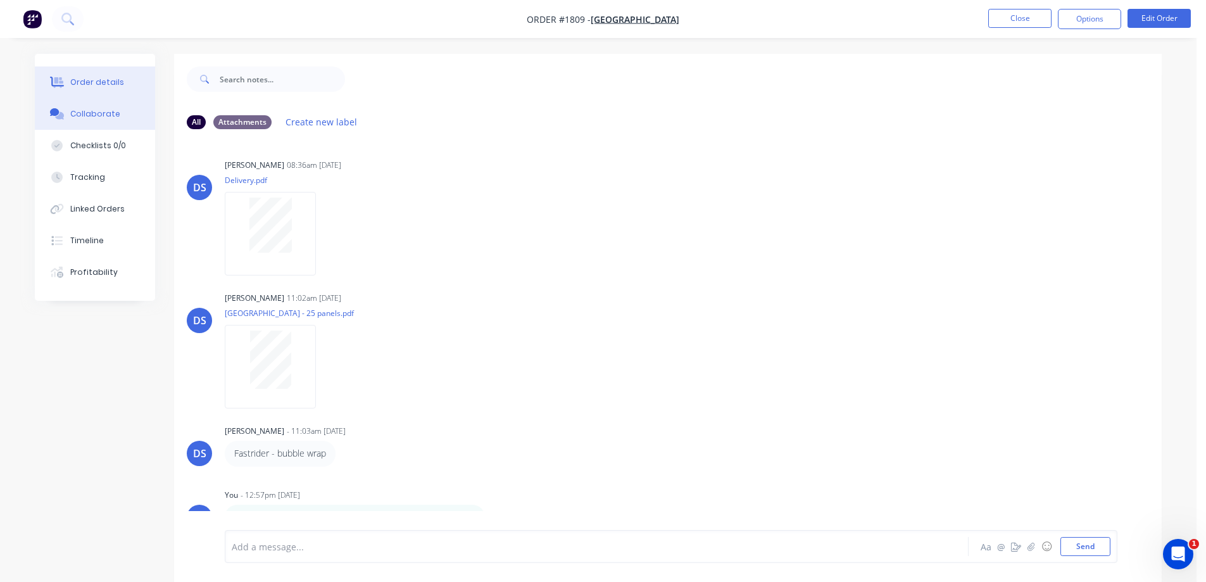
click at [87, 85] on div "Order details" at bounding box center [97, 82] width 54 height 11
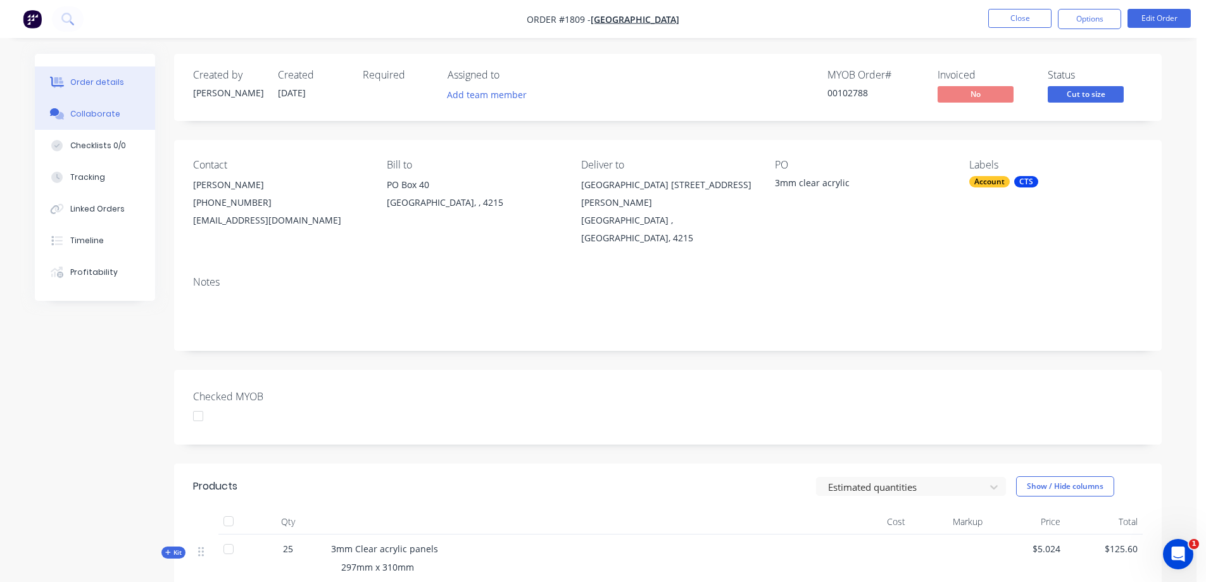
click at [106, 114] on div "Collaborate" at bounding box center [95, 113] width 50 height 11
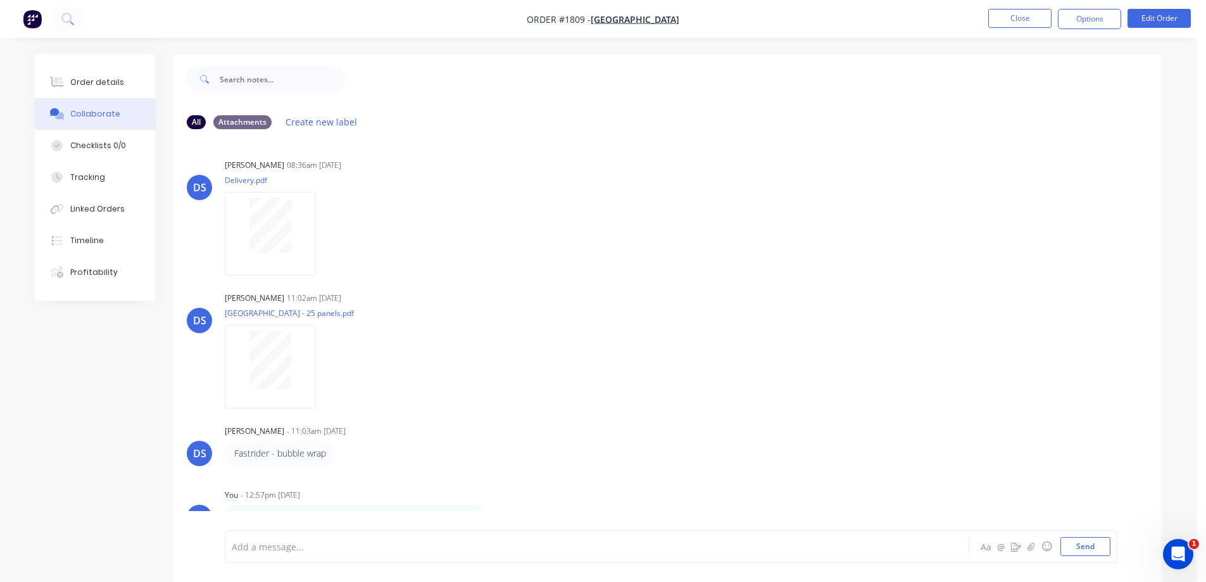
click at [35, 20] on img "button" at bounding box center [32, 18] width 19 height 19
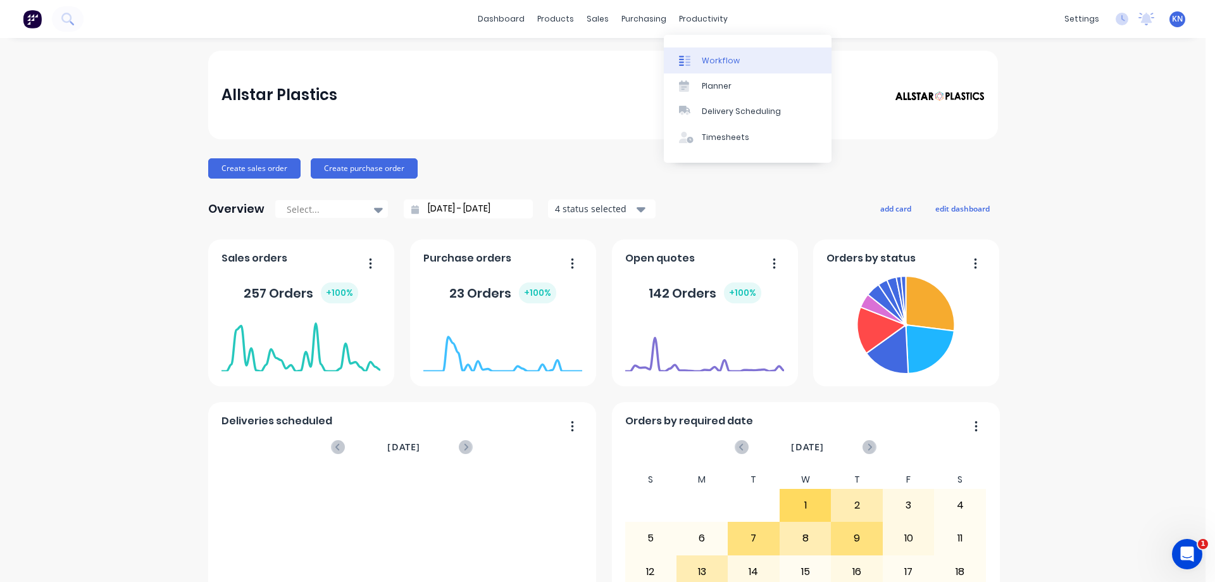
click at [722, 66] on div "Workflow" at bounding box center [721, 60] width 38 height 11
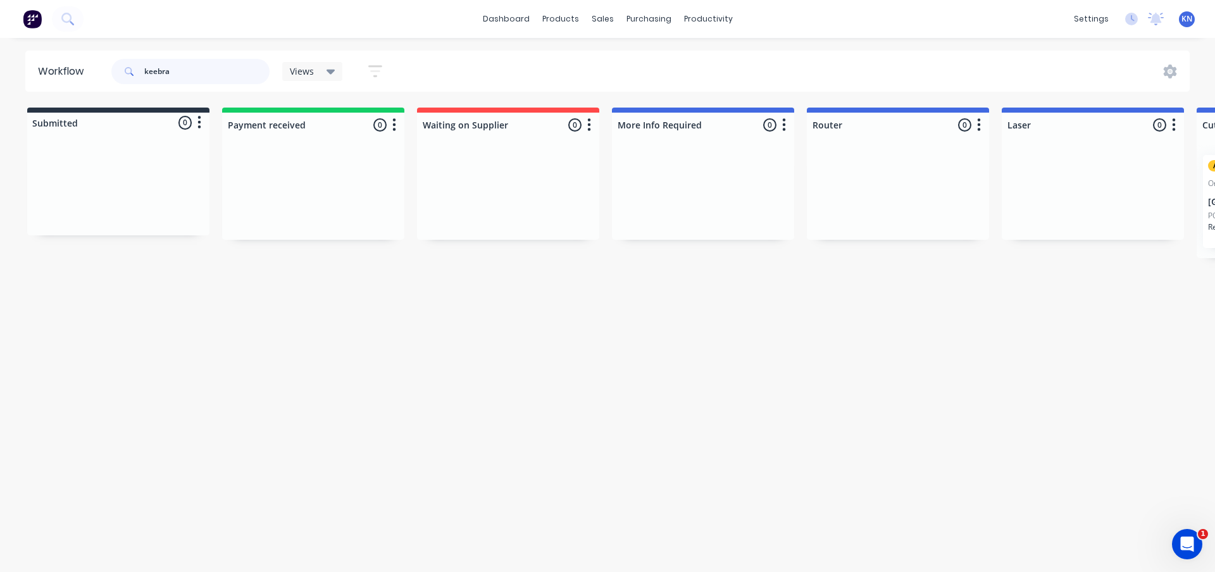
click at [101, 52] on header "Workflow keebra Views Save new view None (Default) edit Ready for Pick Up edit …" at bounding box center [607, 71] width 1165 height 41
type input "a"
click at [77, 77] on div "Workflow" at bounding box center [64, 71] width 52 height 15
click at [710, 21] on div "productivity" at bounding box center [708, 18] width 61 height 19
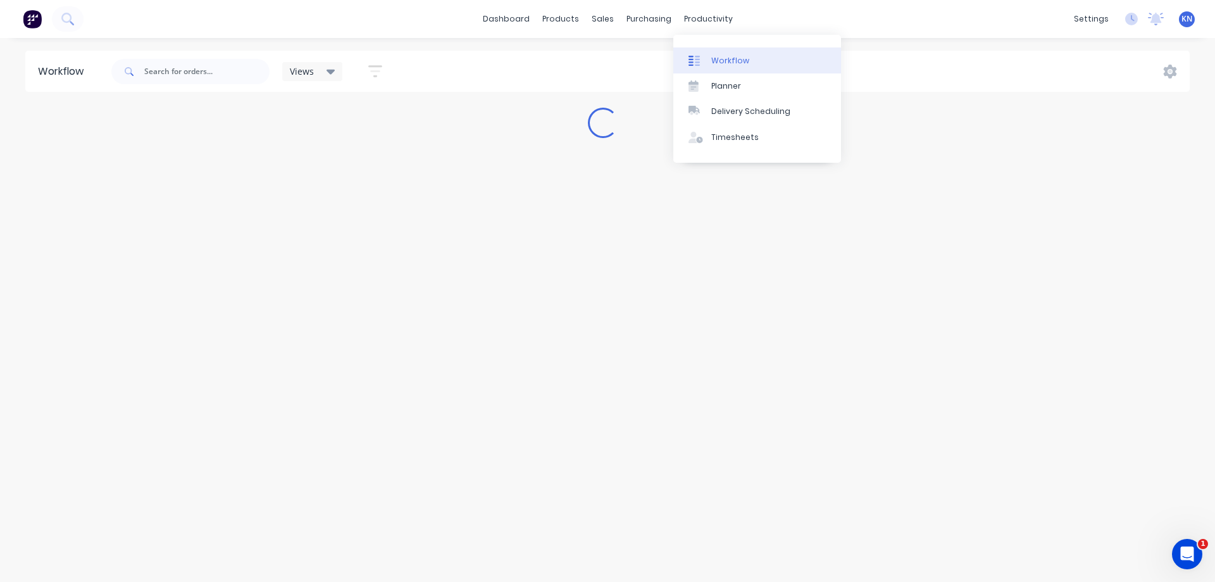
click at [750, 59] on link "Workflow" at bounding box center [757, 59] width 168 height 25
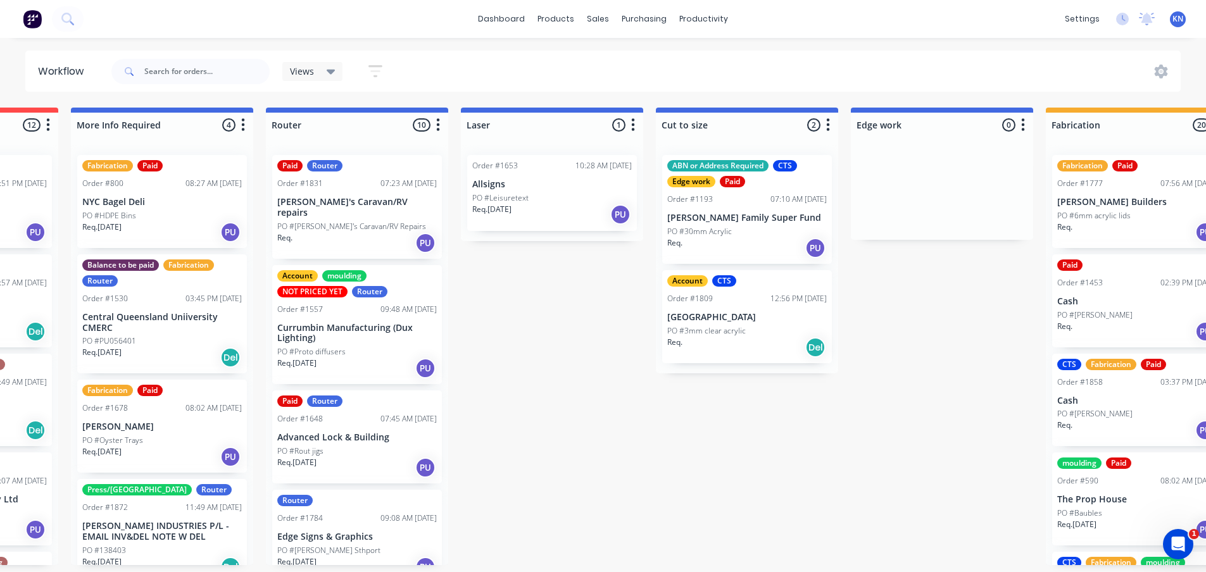
scroll to position [0, 553]
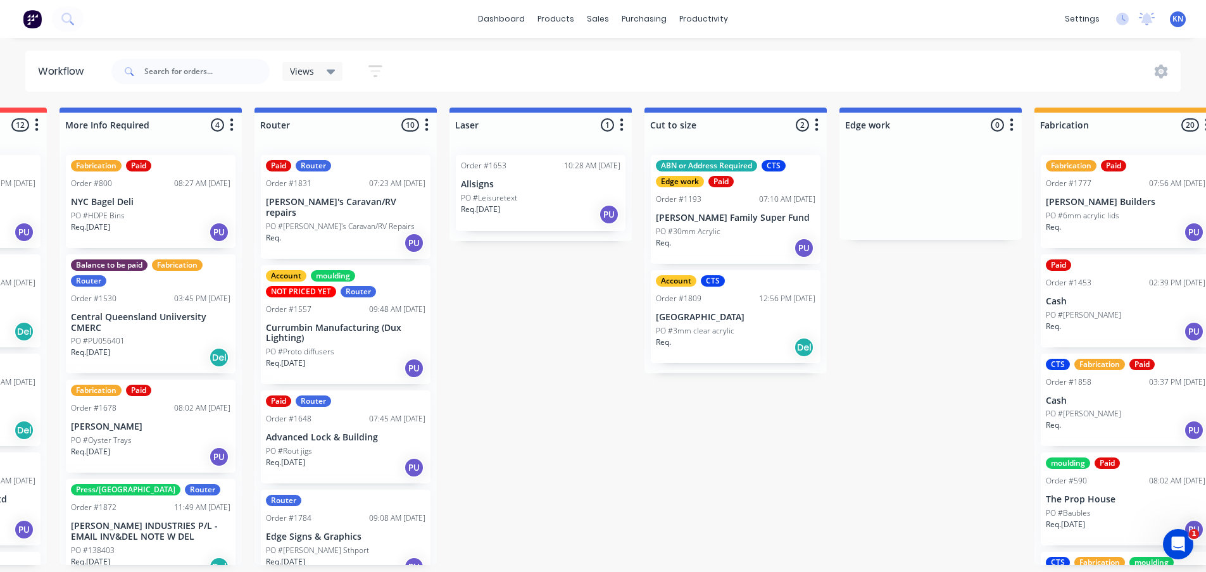
click at [920, 349] on div "Submitted 0 Status colour #273444 hex #273444 Save Cancel Summaries Total order…" at bounding box center [952, 337] width 3028 height 458
click at [667, 59] on div "Purchase Orders" at bounding box center [684, 60] width 67 height 11
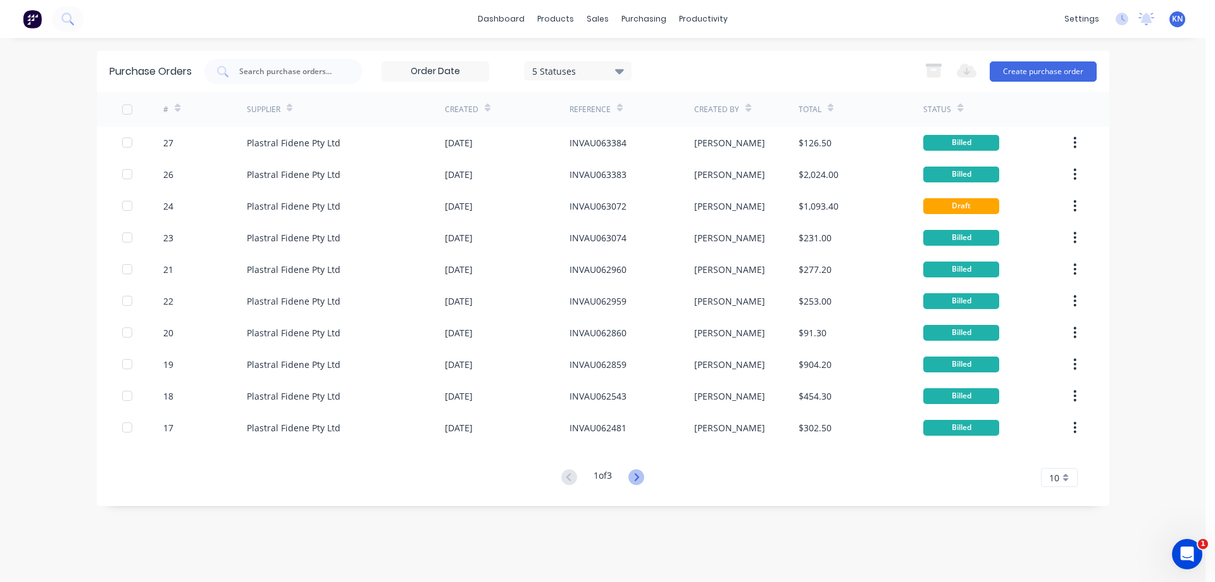
click at [641, 480] on icon at bounding box center [636, 477] width 16 height 16
click at [642, 480] on icon at bounding box center [636, 477] width 16 height 16
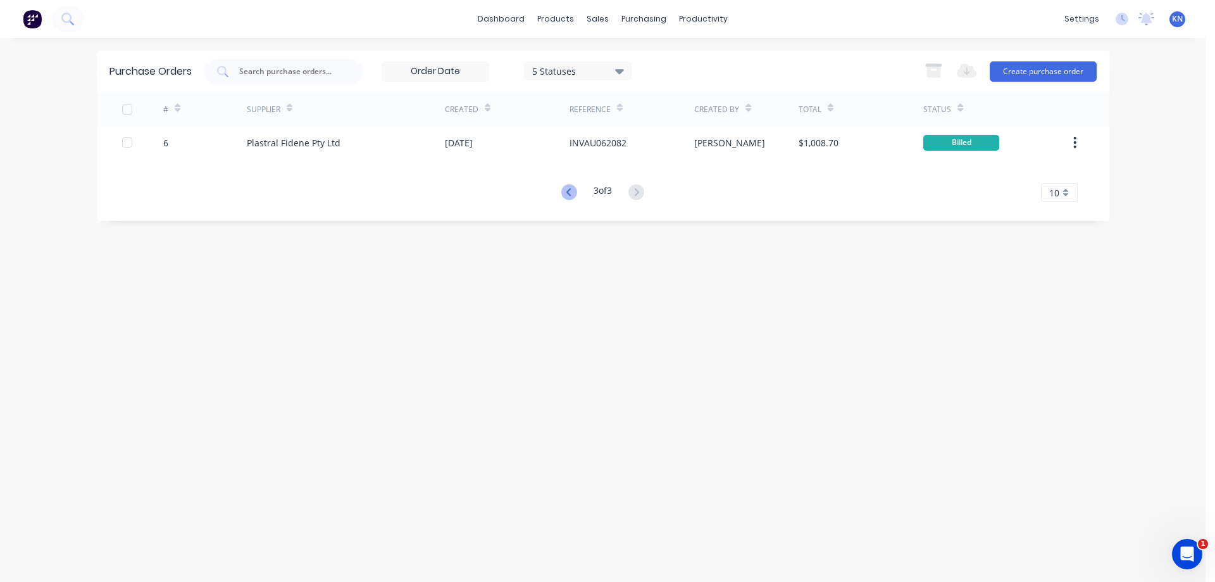
click at [561, 187] on icon at bounding box center [569, 192] width 16 height 16
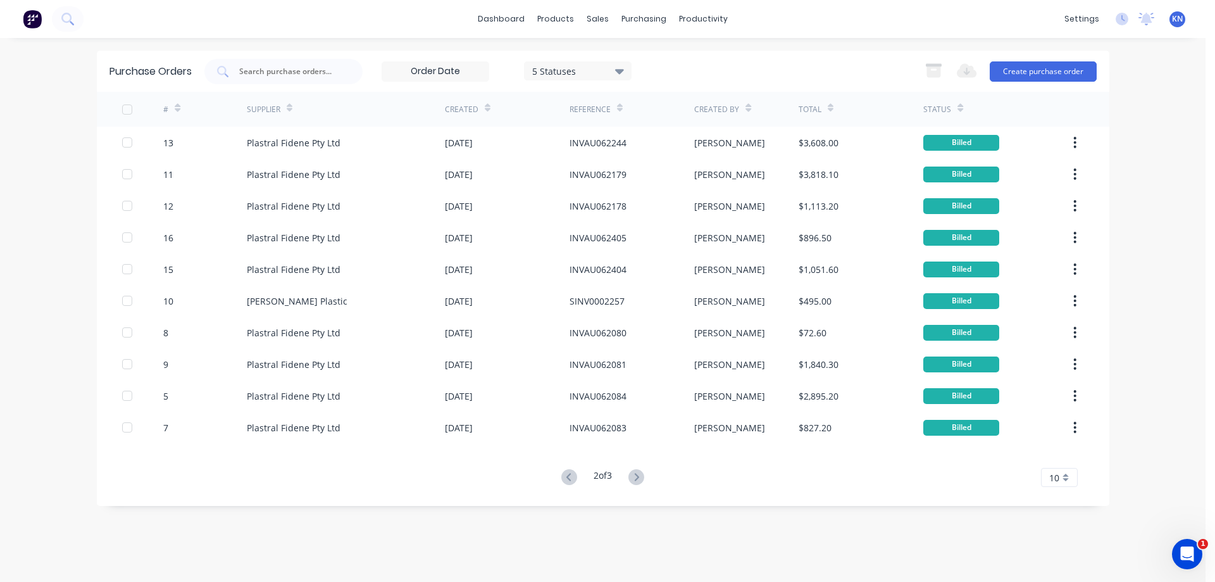
click at [559, 482] on button at bounding box center [569, 477] width 23 height 18
